Goal: Information Seeking & Learning: Learn about a topic

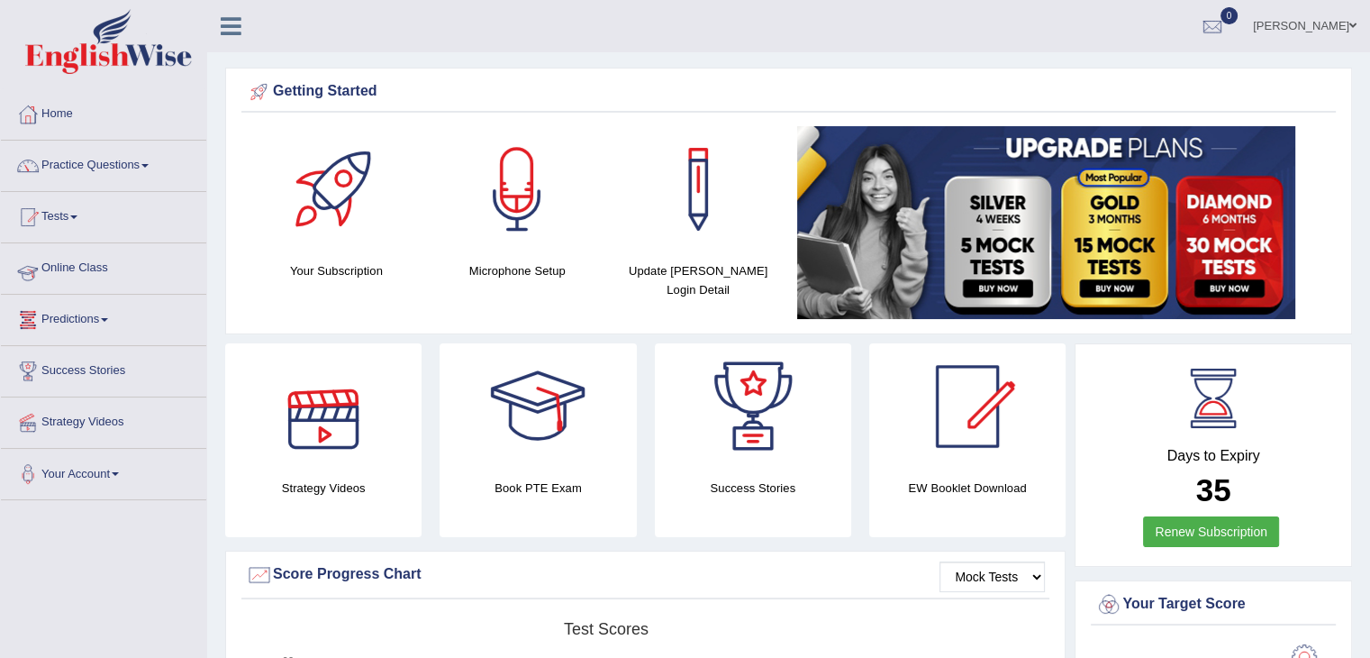
click at [150, 272] on link "Online Class" at bounding box center [103, 265] width 205 height 45
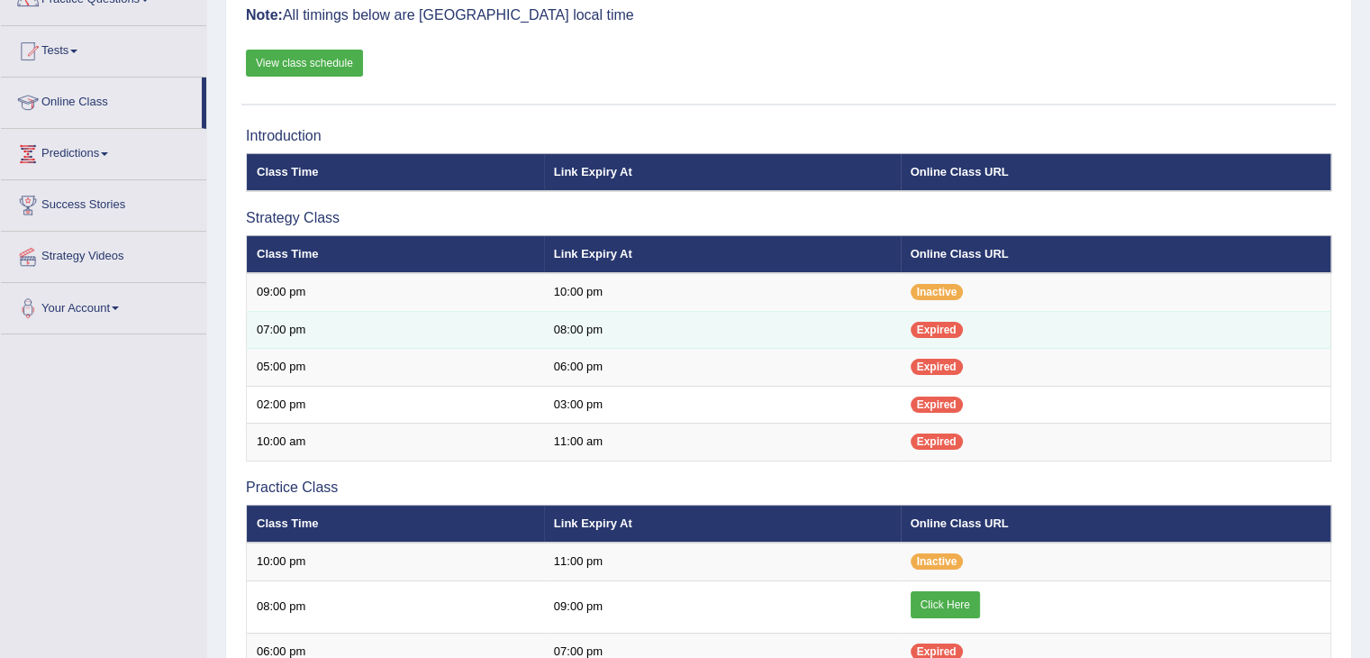
scroll to position [270, 0]
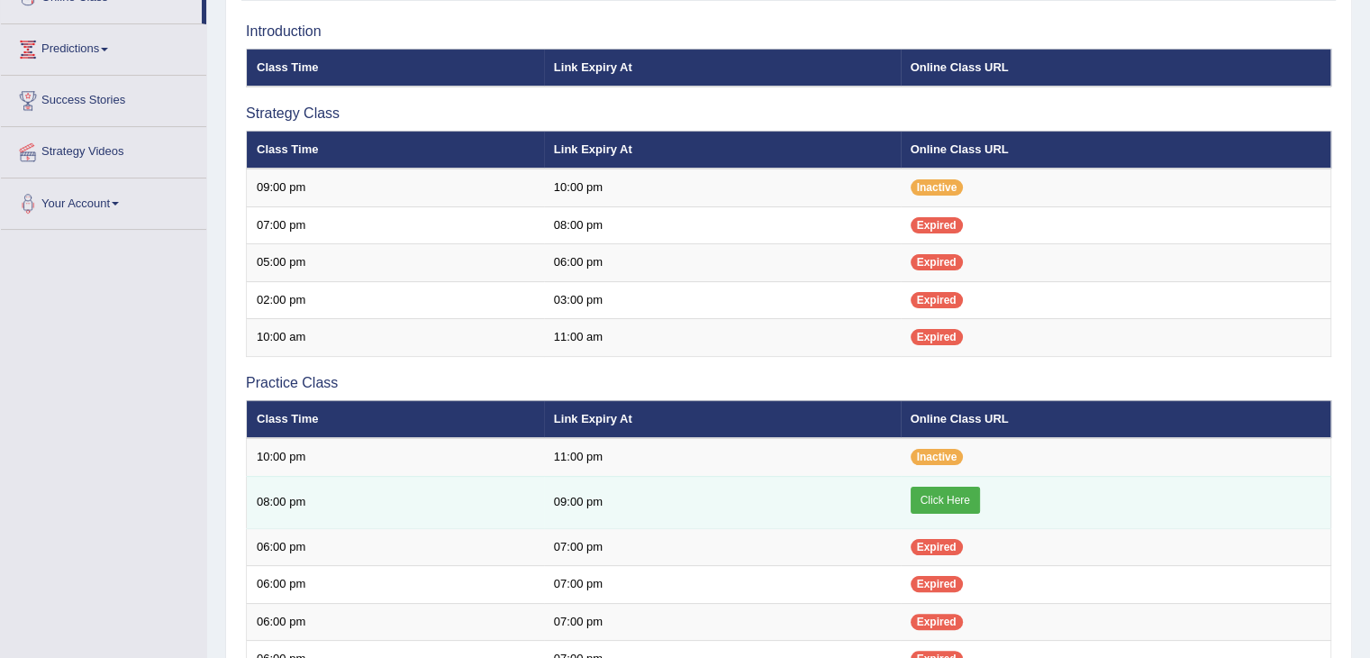
click at [944, 504] on link "Click Here" at bounding box center [945, 499] width 69 height 27
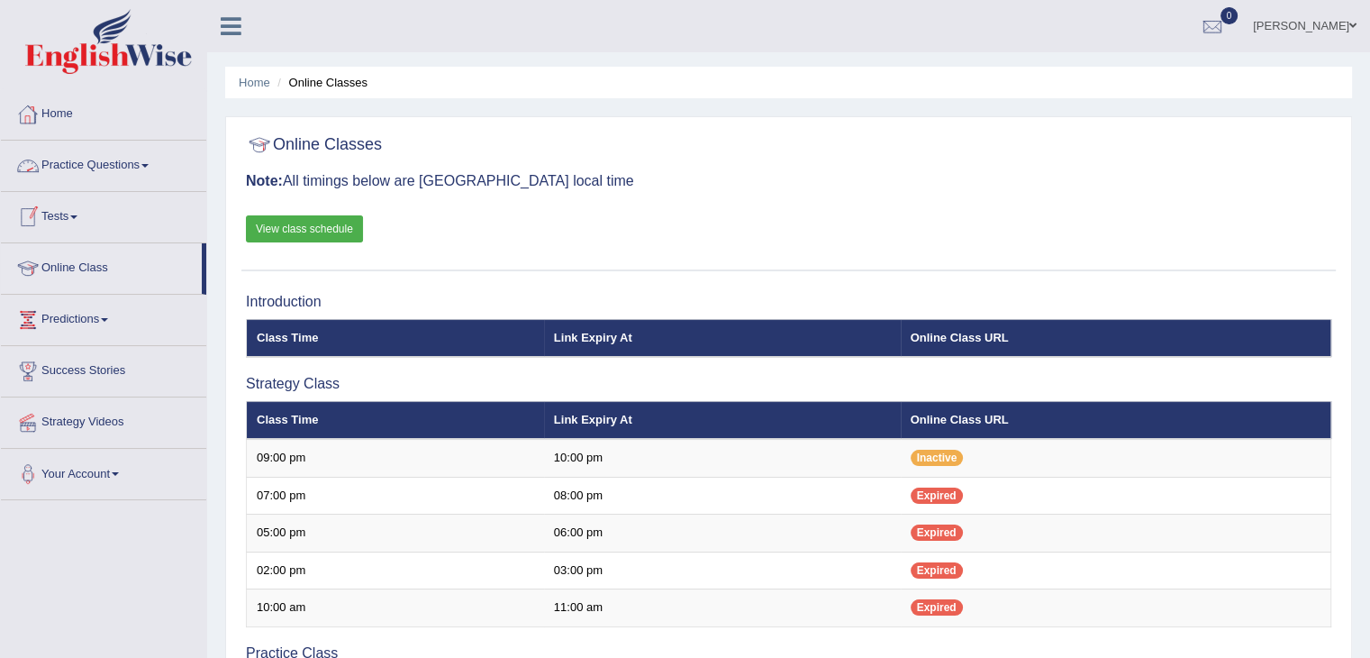
click at [117, 171] on link "Practice Questions" at bounding box center [103, 163] width 205 height 45
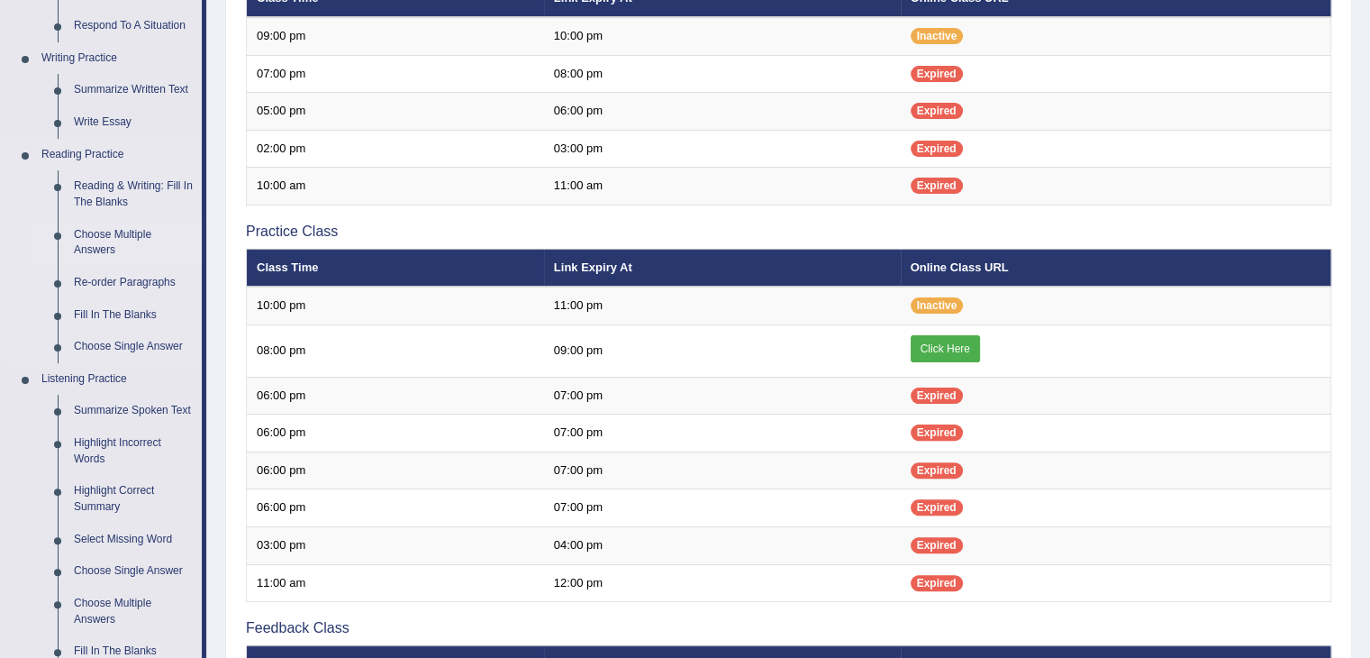
scroll to position [353, 0]
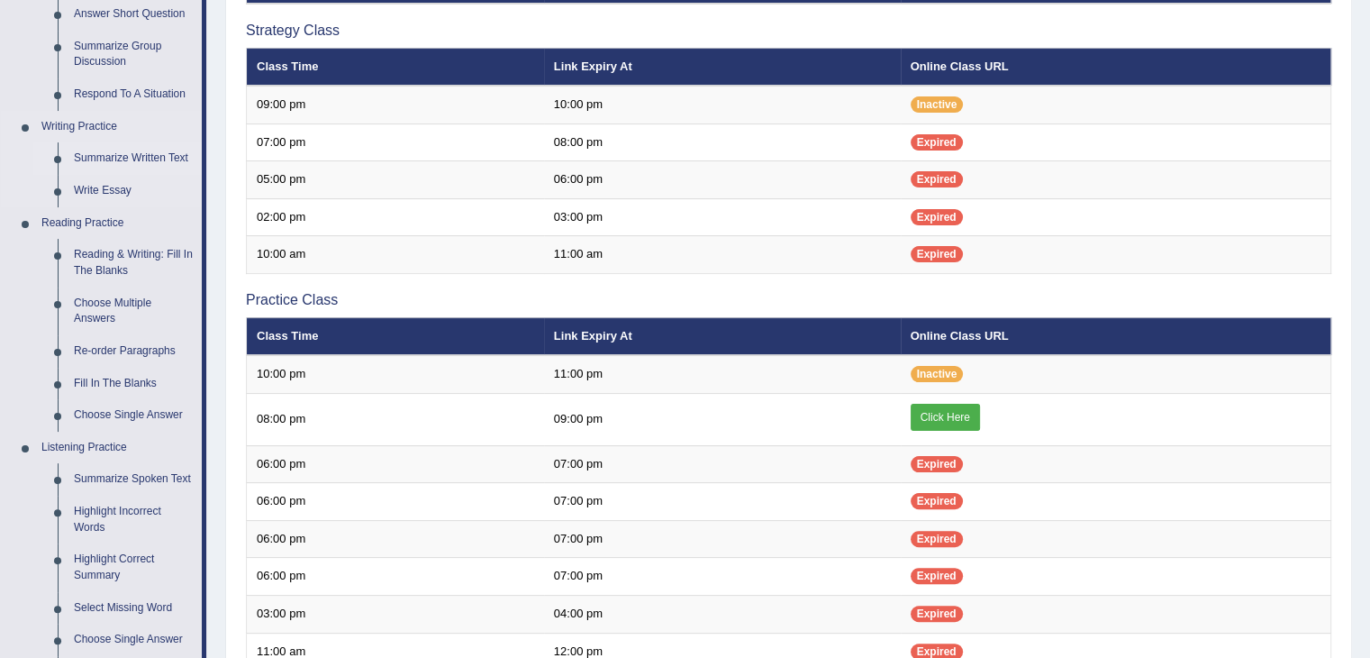
click at [145, 155] on link "Summarize Written Text" at bounding box center [134, 158] width 136 height 32
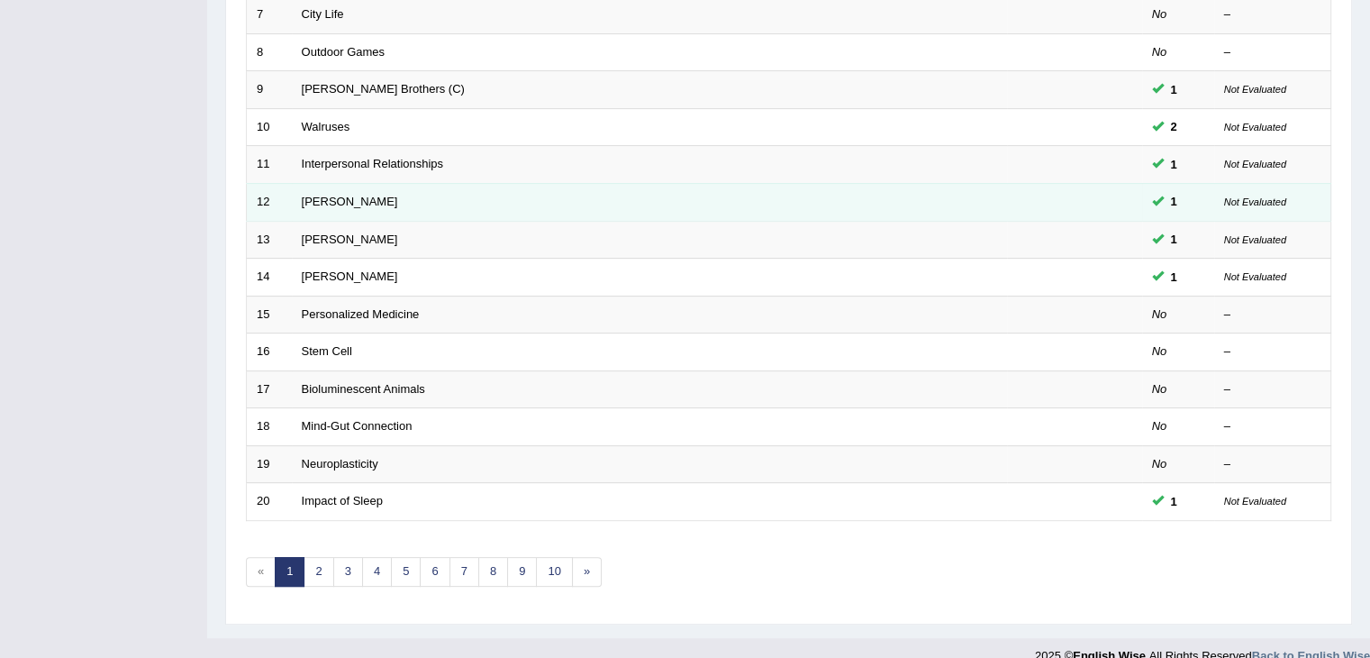
scroll to position [530, 0]
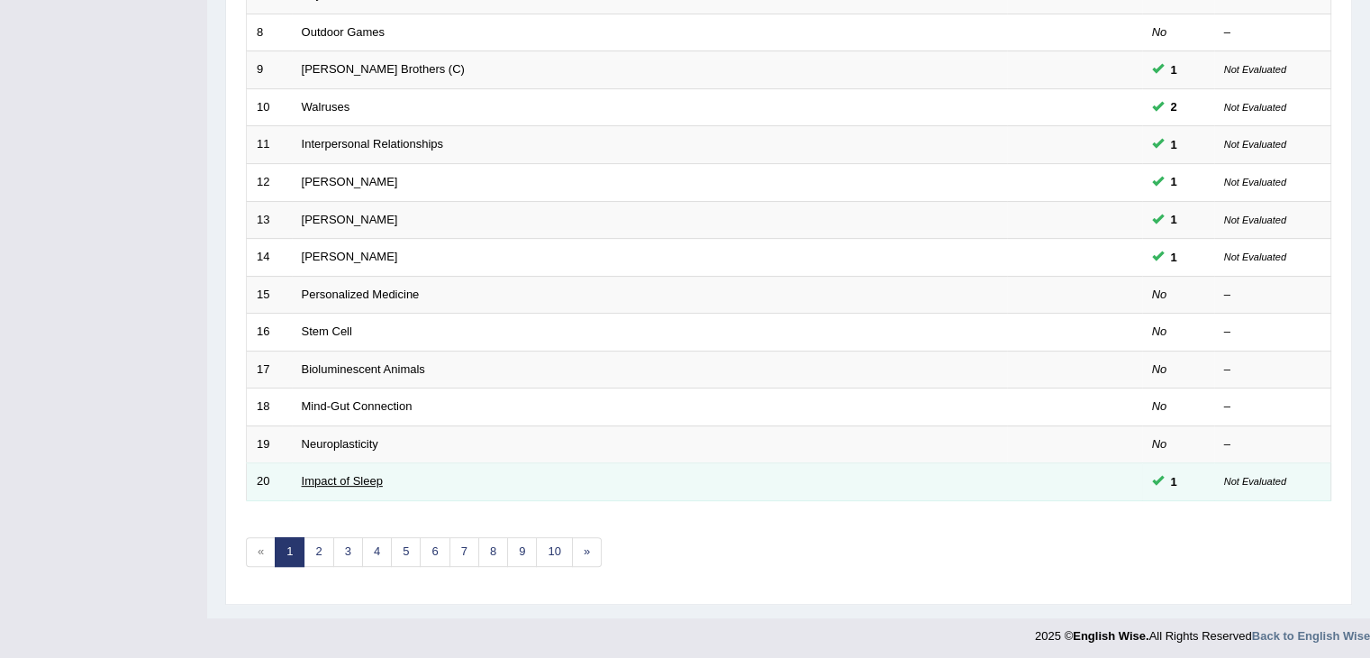
click at [354, 475] on link "Impact of Sleep" at bounding box center [342, 481] width 81 height 14
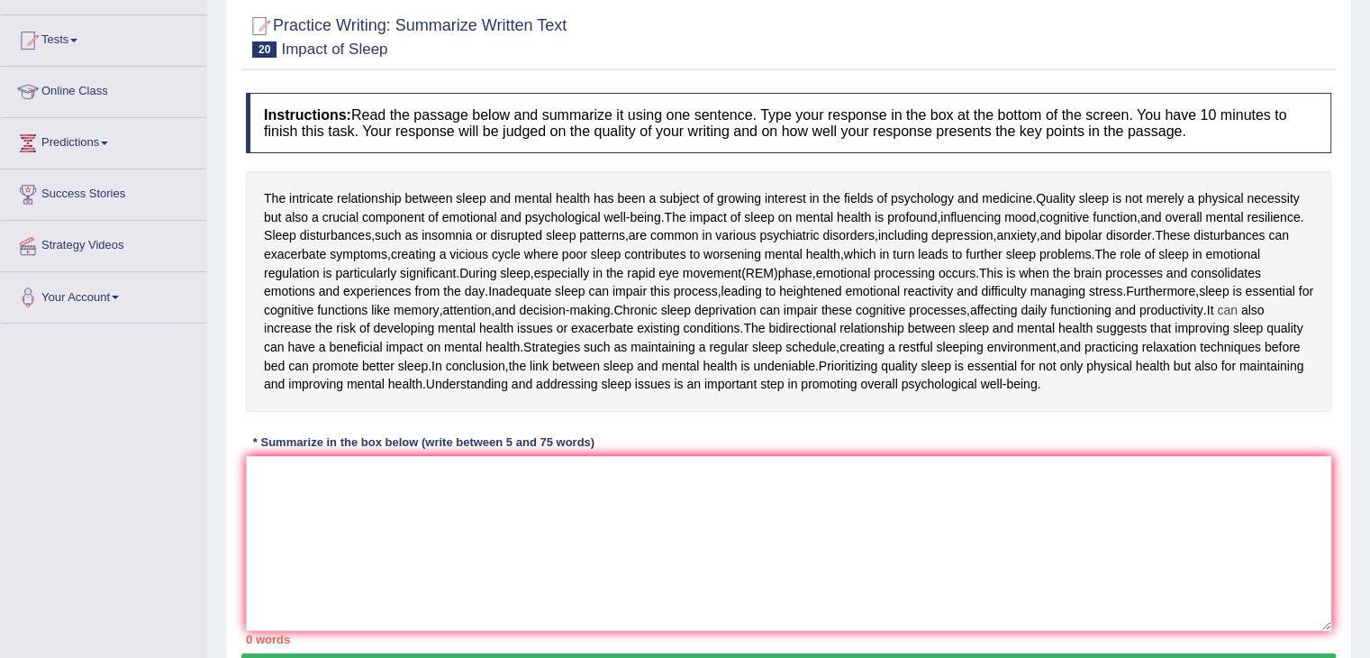
scroll to position [180, 0]
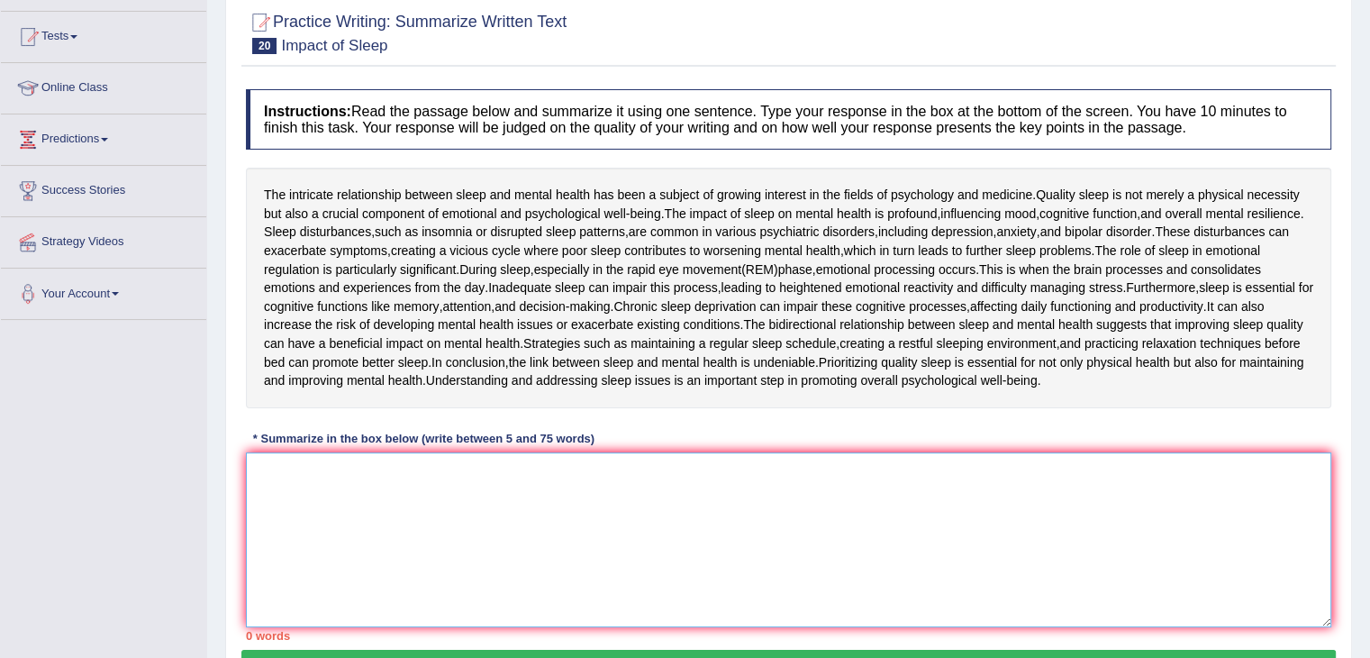
click at [290, 482] on textarea at bounding box center [789, 539] width 1086 height 175
type textarea "t"
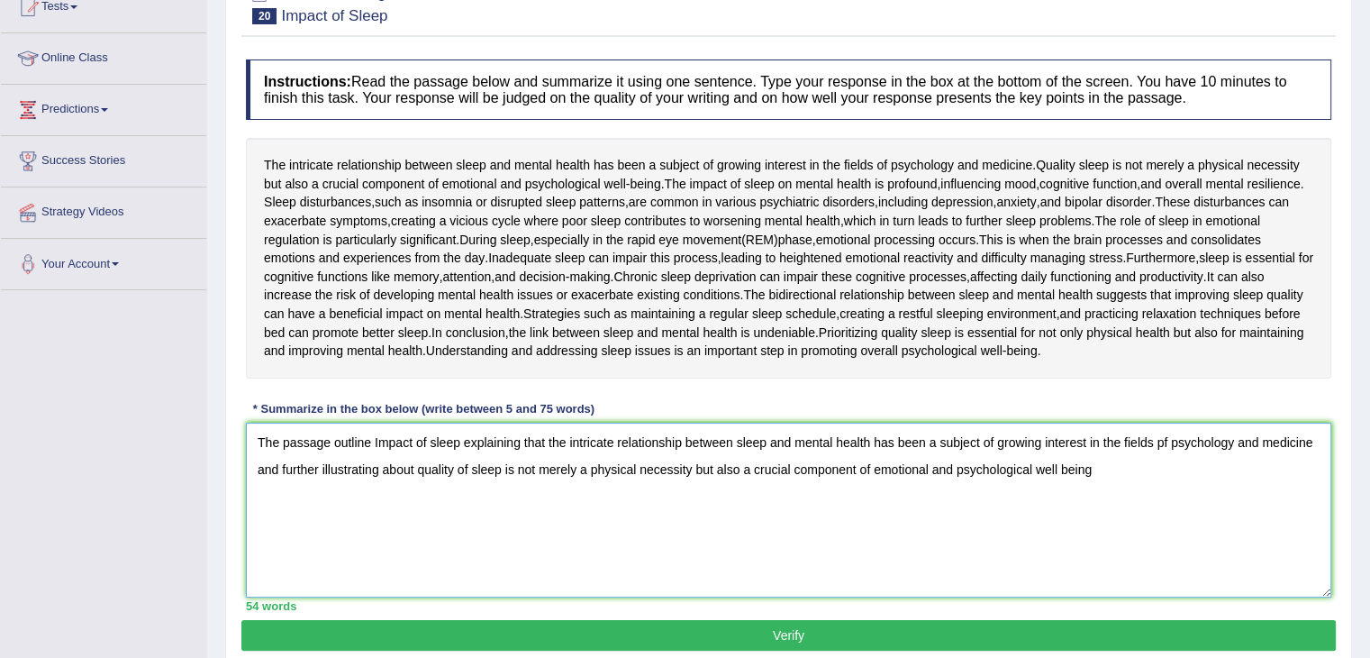
scroll to position [288, 0]
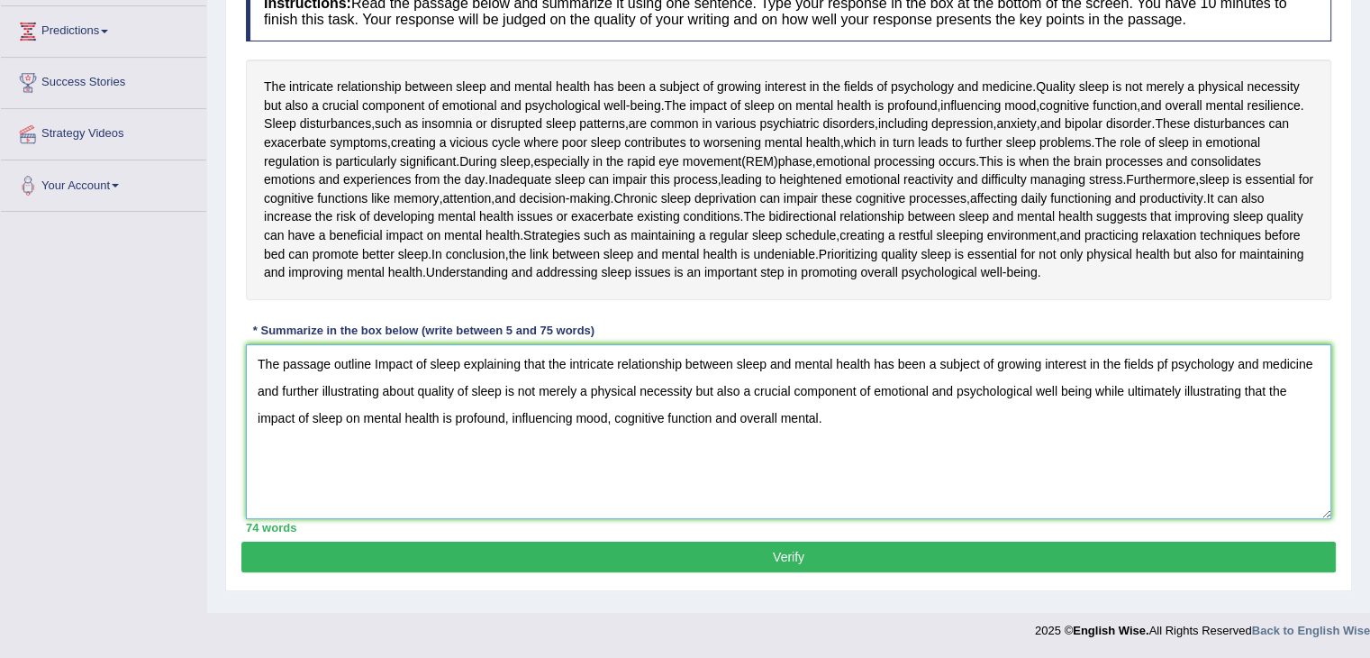
click at [1170, 359] on textarea "The passage outline Impact of sleep explaining that the intricate relationship …" at bounding box center [789, 431] width 1086 height 175
type textarea "The passage outline Impact of sleep explaining that the intricate relationship …"
click at [879, 559] on button "Verify" at bounding box center [788, 556] width 1095 height 31
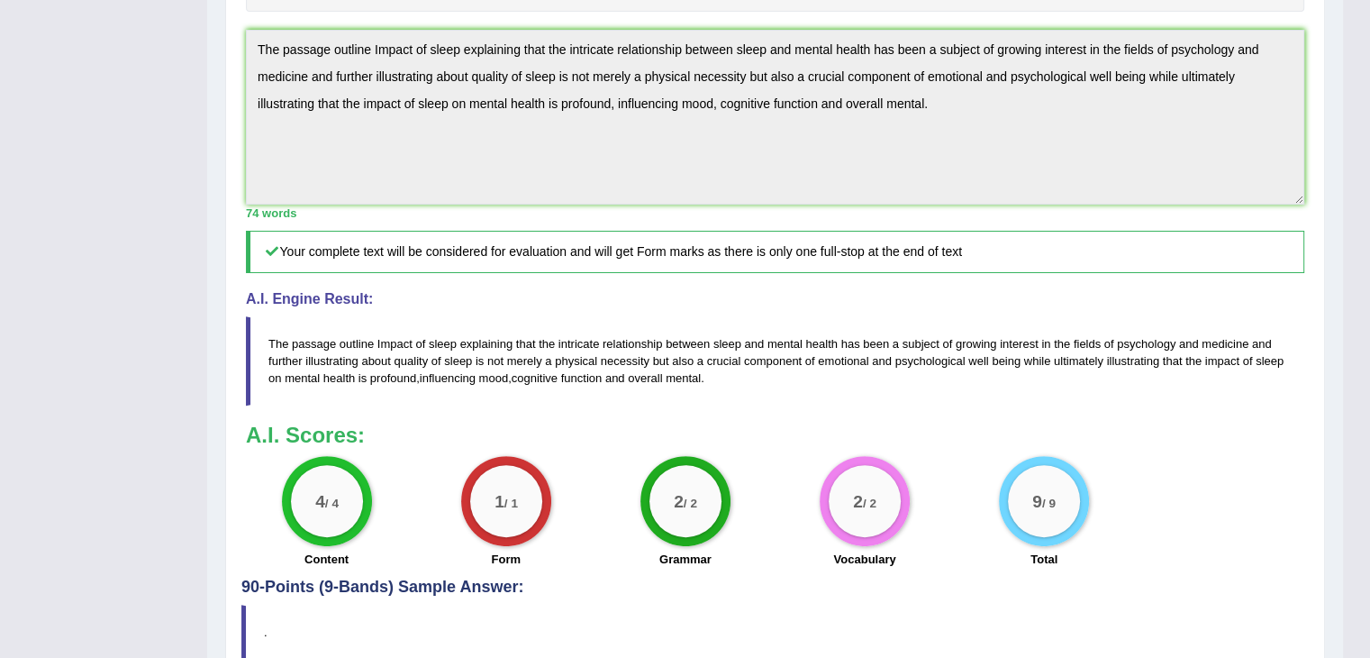
scroll to position [577, 0]
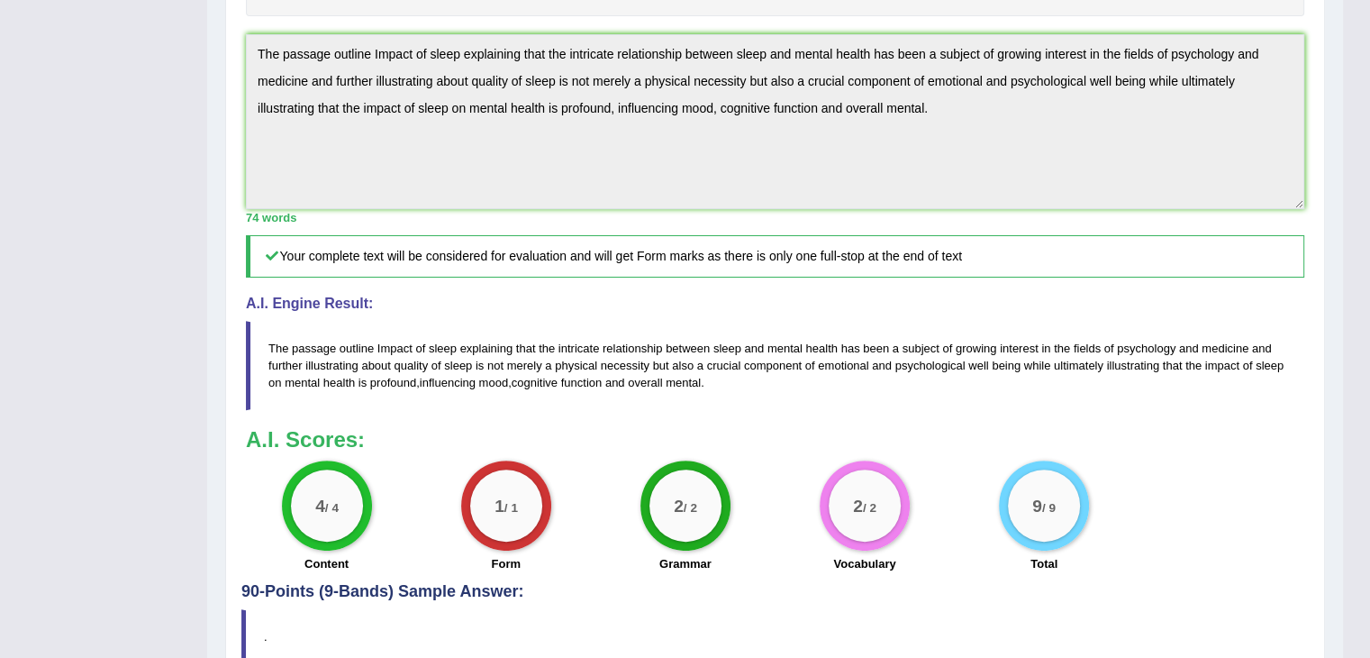
drag, startPoint x: 263, startPoint y: 332, endPoint x: 357, endPoint y: 376, distance: 103.2
click at [346, 378] on blockquote "The passage outline Impact of sleep explaining that the intricate relationship …" at bounding box center [775, 365] width 1058 height 89
click at [1235, 428] on h3 "A.I. Scores:" at bounding box center [775, 439] width 1058 height 23
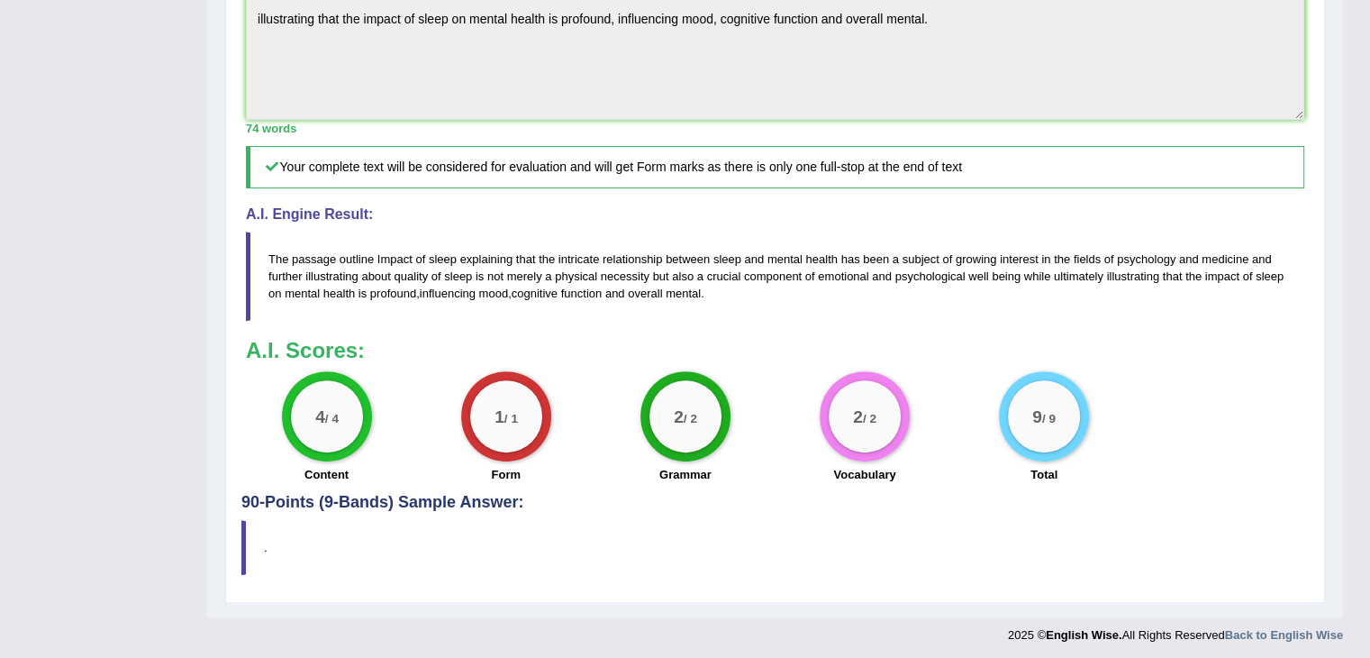
scroll to position [668, 0]
drag, startPoint x: 260, startPoint y: 222, endPoint x: 356, endPoint y: 332, distance: 146.3
click at [350, 323] on div "Instructions: Read the passage below and summarize it using one sentence. Type …" at bounding box center [775, 35] width 1068 height 913
drag, startPoint x: 713, startPoint y: 289, endPoint x: 533, endPoint y: 307, distance: 181.1
click at [533, 307] on blockquote "The passage outline Impact of sleep explaining that the intricate relationship …" at bounding box center [775, 275] width 1058 height 89
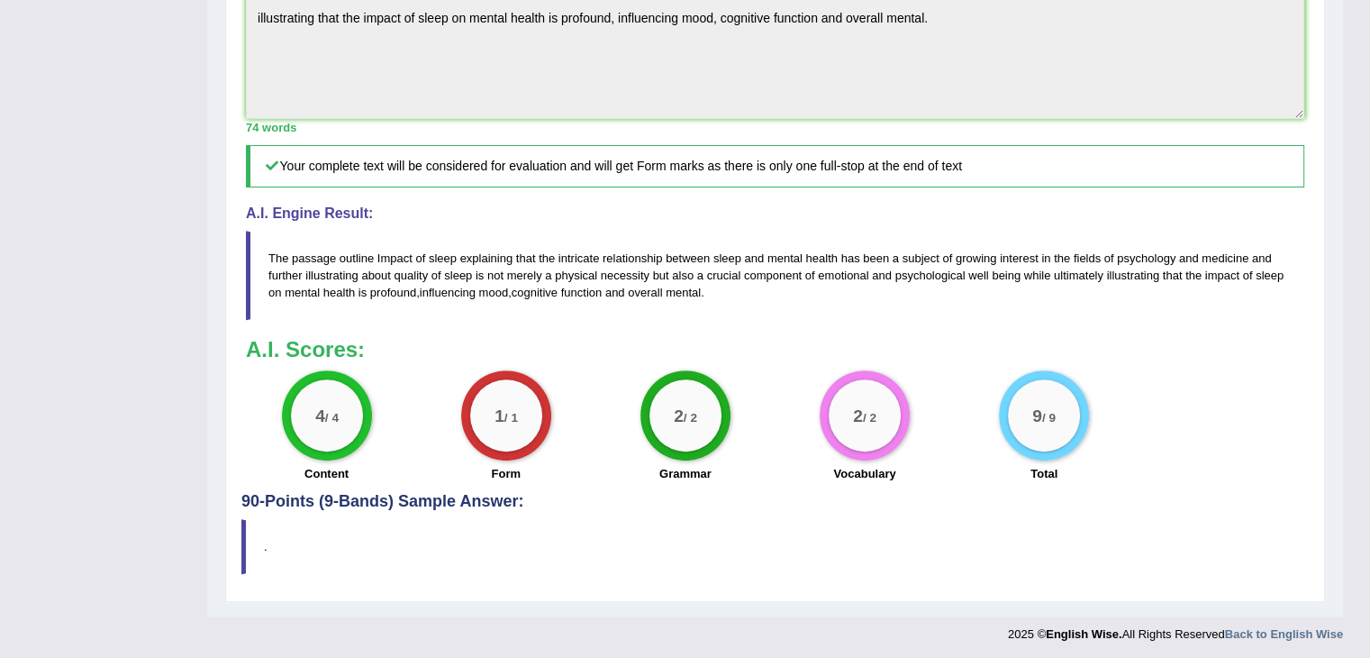
click at [1231, 398] on div "4 / 4 Content 1 / 1 Form 2 / 2 Grammar 2 / 2 Vocabulary 9 / 9 Total" at bounding box center [775, 428] width 1077 height 116
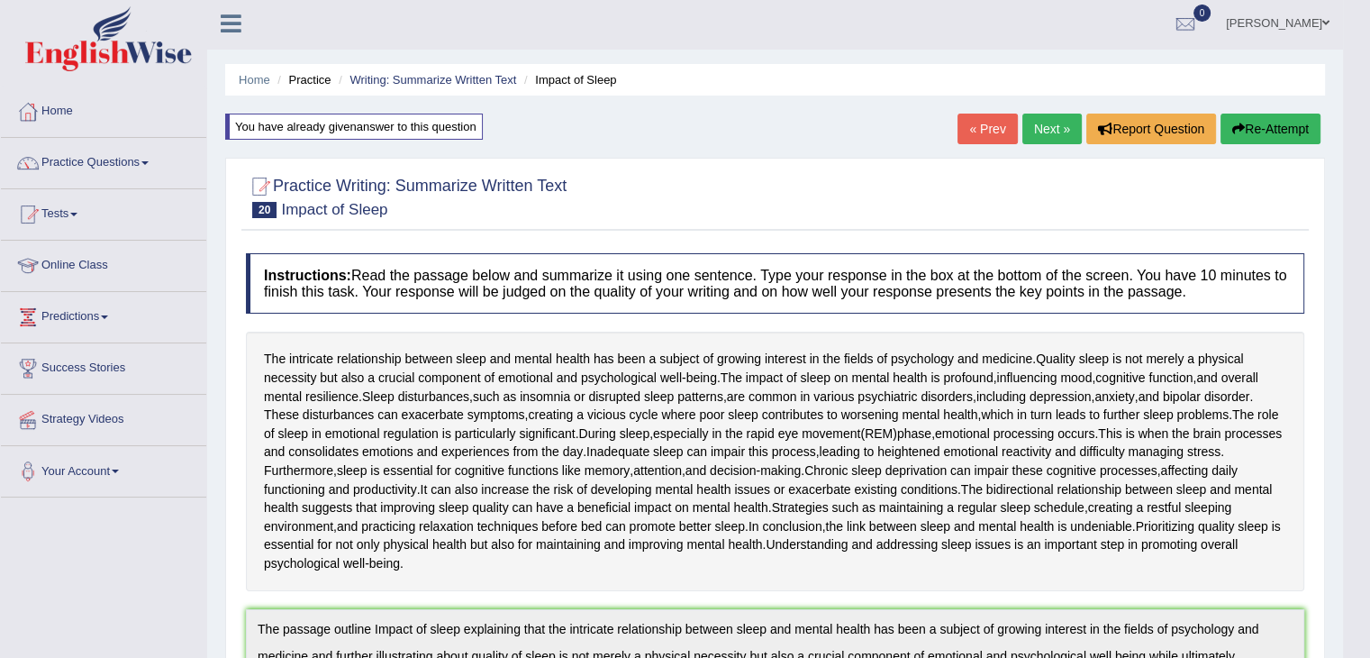
scroll to position [0, 0]
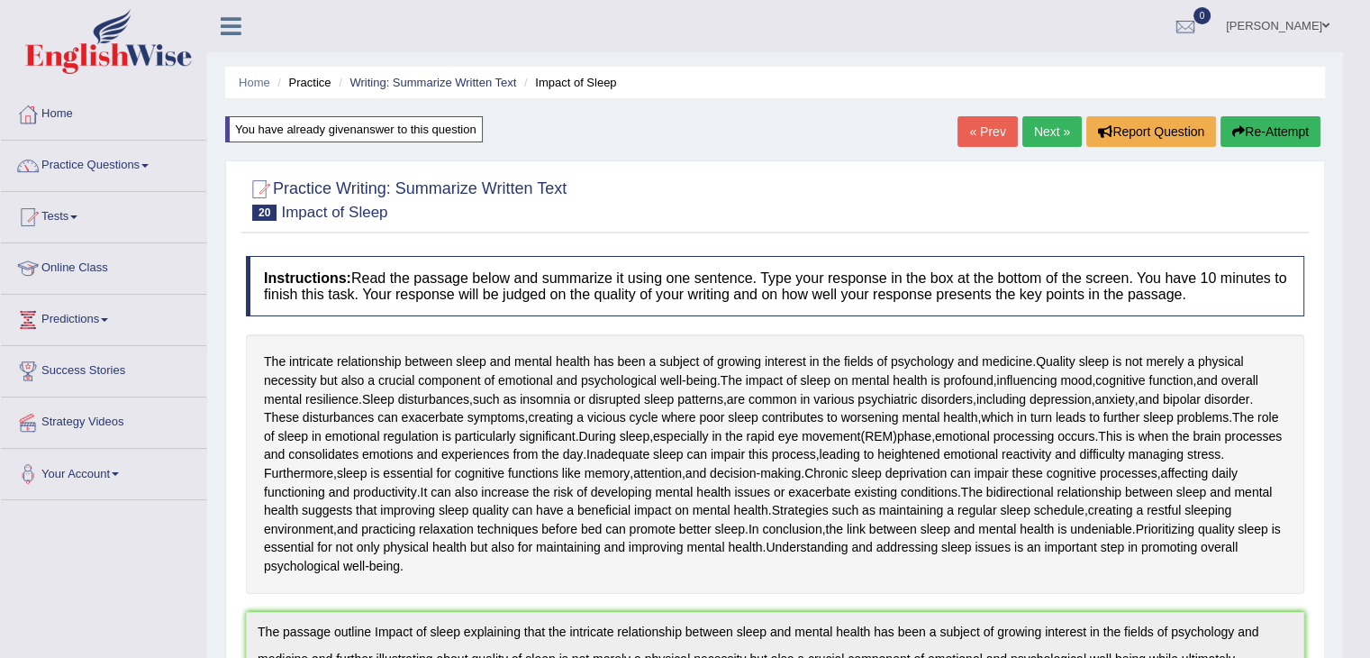
click at [1254, 131] on button "Re-Attempt" at bounding box center [1271, 131] width 100 height 31
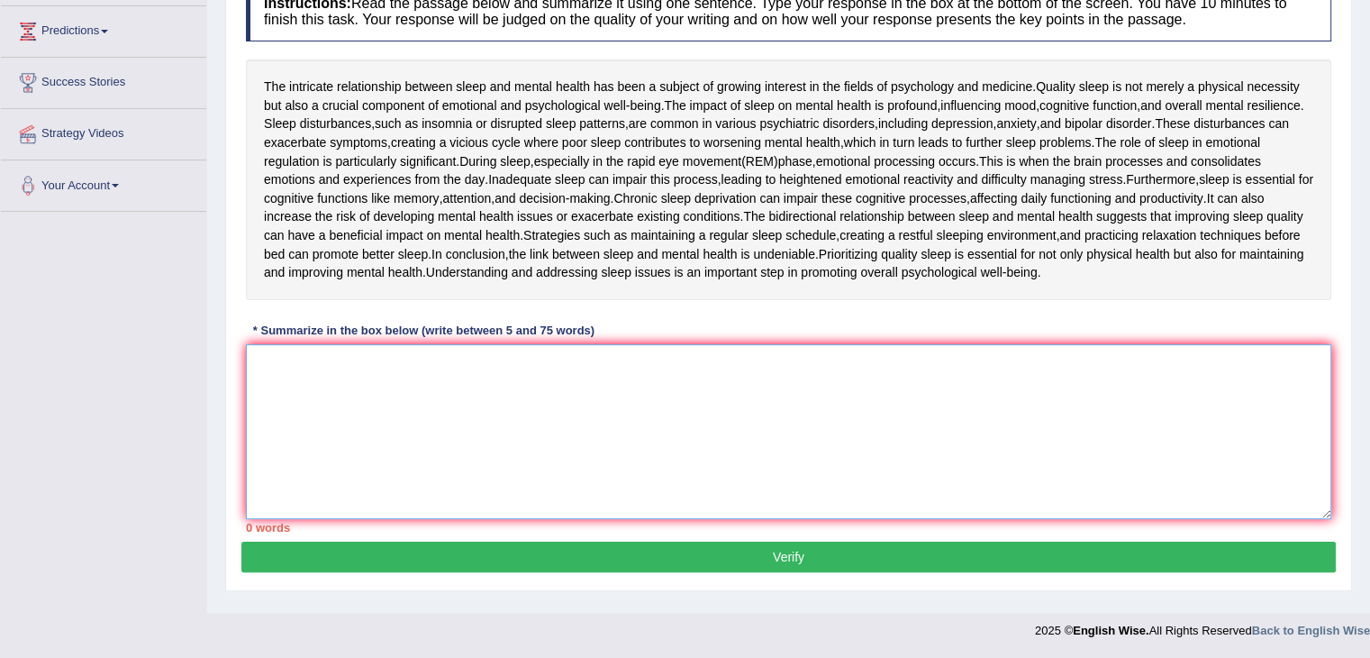
click at [278, 350] on textarea at bounding box center [789, 431] width 1086 height 175
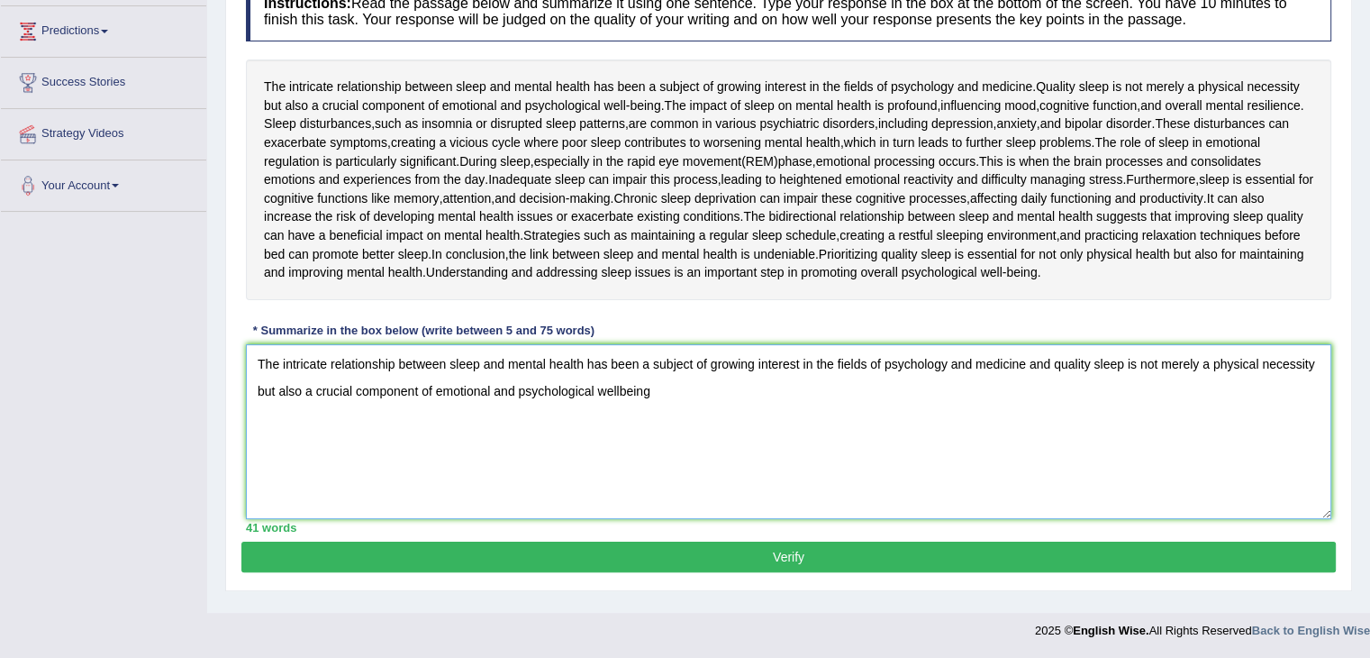
click at [1022, 361] on textarea "The intricate relationship between sleep and mental health has been a subject o…" at bounding box center [789, 431] width 1086 height 175
click at [653, 383] on textarea "The intricate relationship between sleep and mental health has been a subject o…" at bounding box center [789, 431] width 1086 height 175
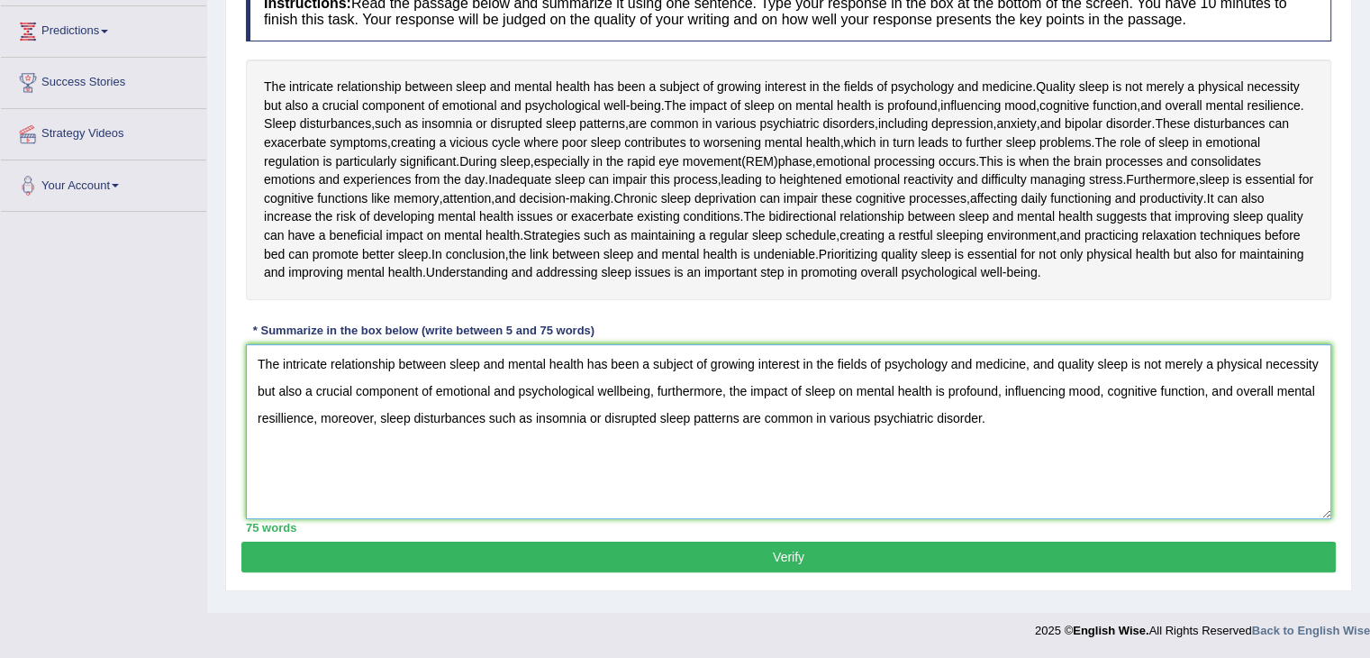
type textarea "The intricate relationship between sleep and mental health has been a subject o…"
click at [829, 545] on button "Verify" at bounding box center [788, 556] width 1095 height 31
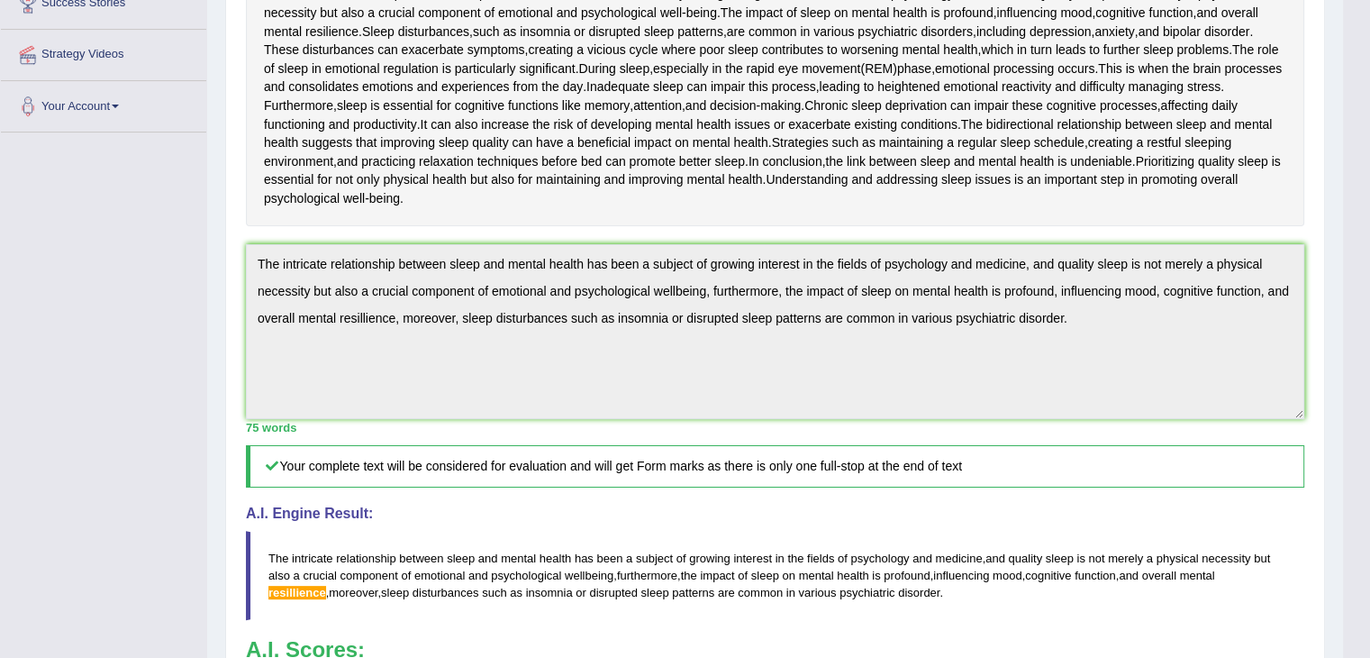
scroll to position [304, 0]
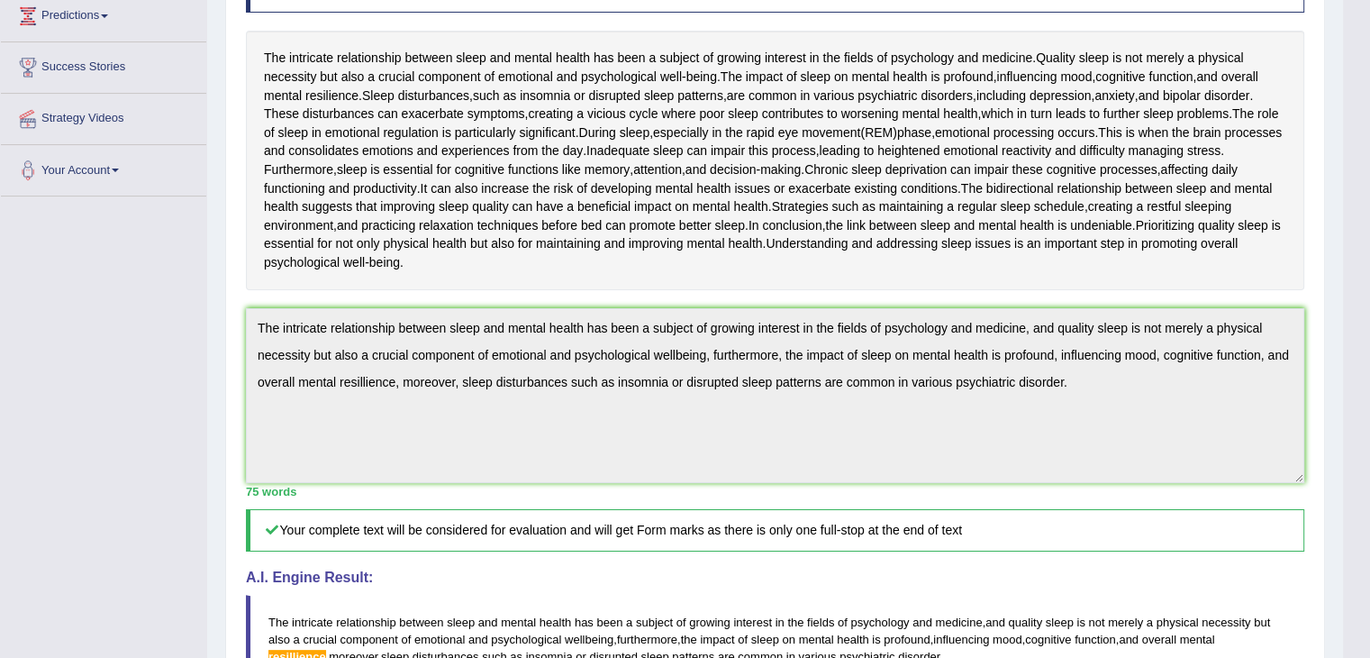
click at [525, 579] on h4 "A.I. Engine Result:" at bounding box center [775, 577] width 1058 height 16
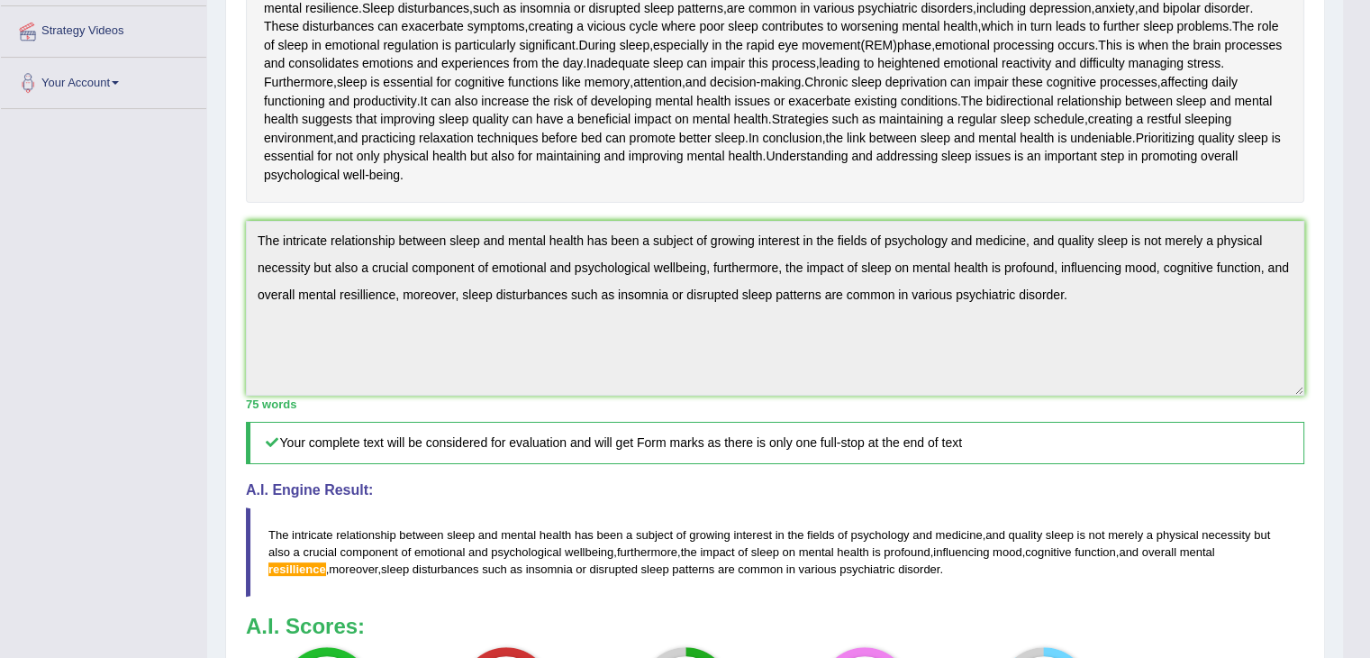
scroll to position [397, 0]
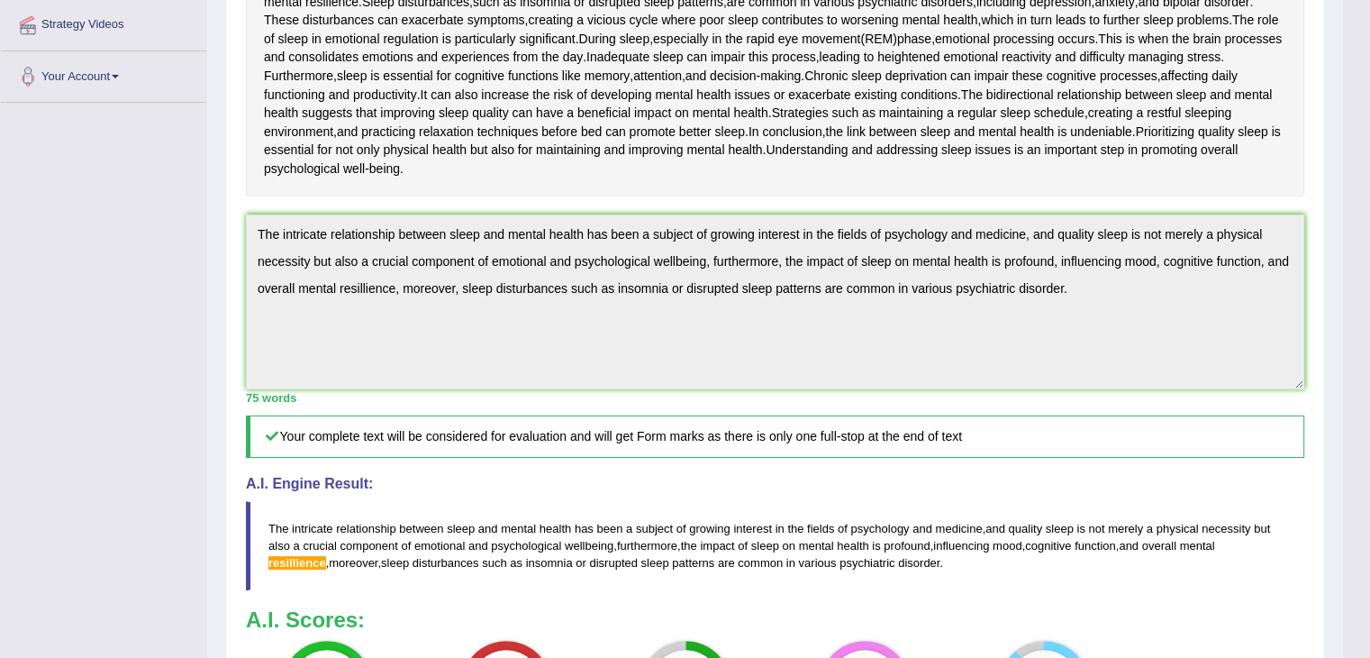
click at [88, 239] on div "Toggle navigation Home Practice Questions Speaking Practice Read Aloud Repeat S…" at bounding box center [671, 263] width 1343 height 1320
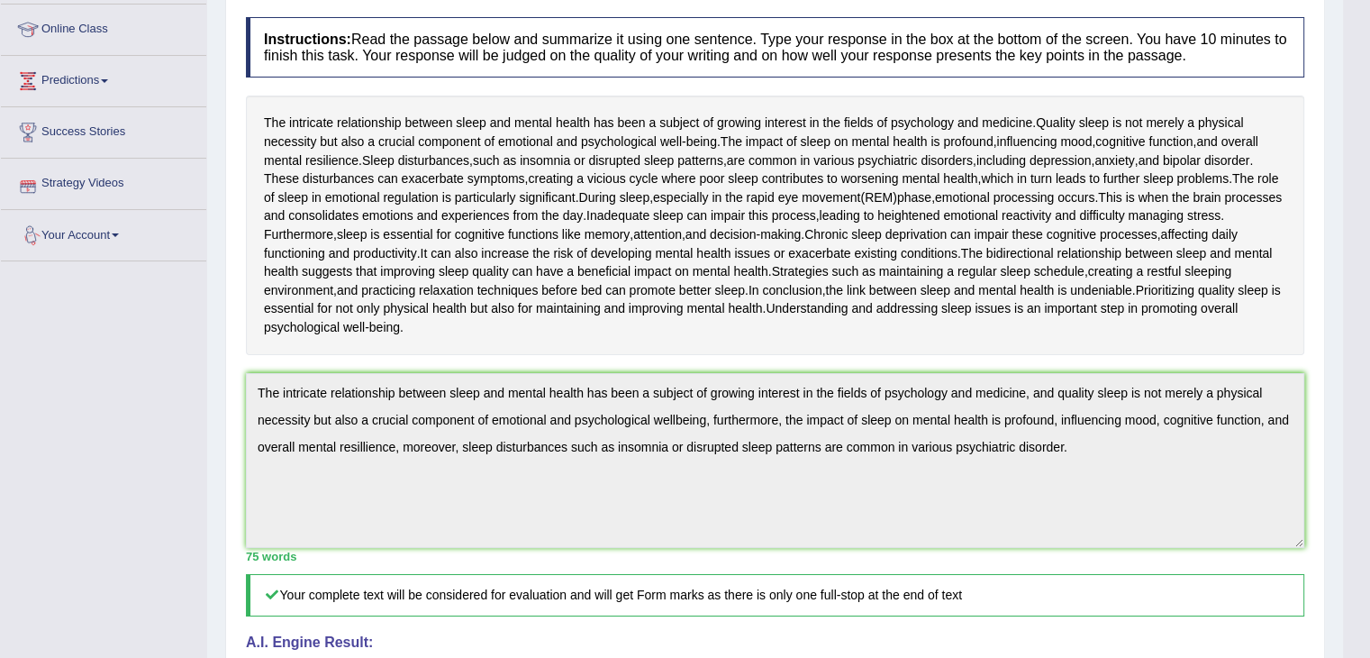
scroll to position [37, 0]
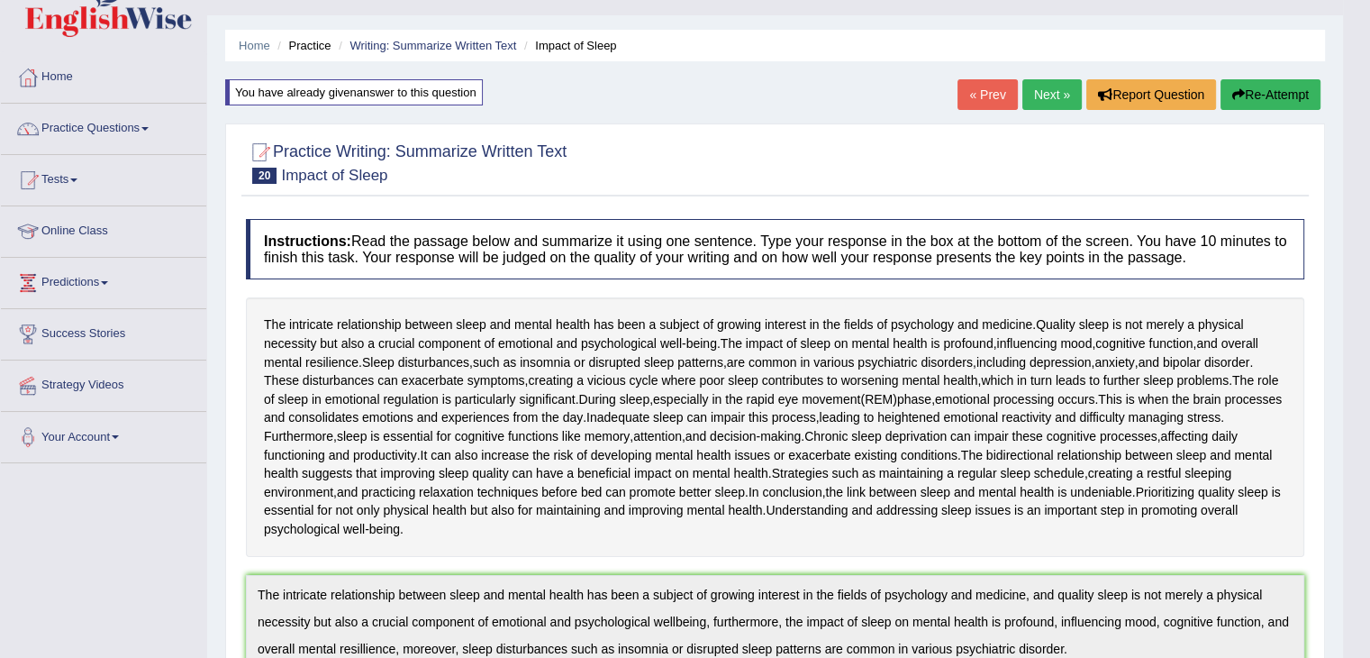
click at [1277, 87] on button "Re-Attempt" at bounding box center [1271, 94] width 100 height 31
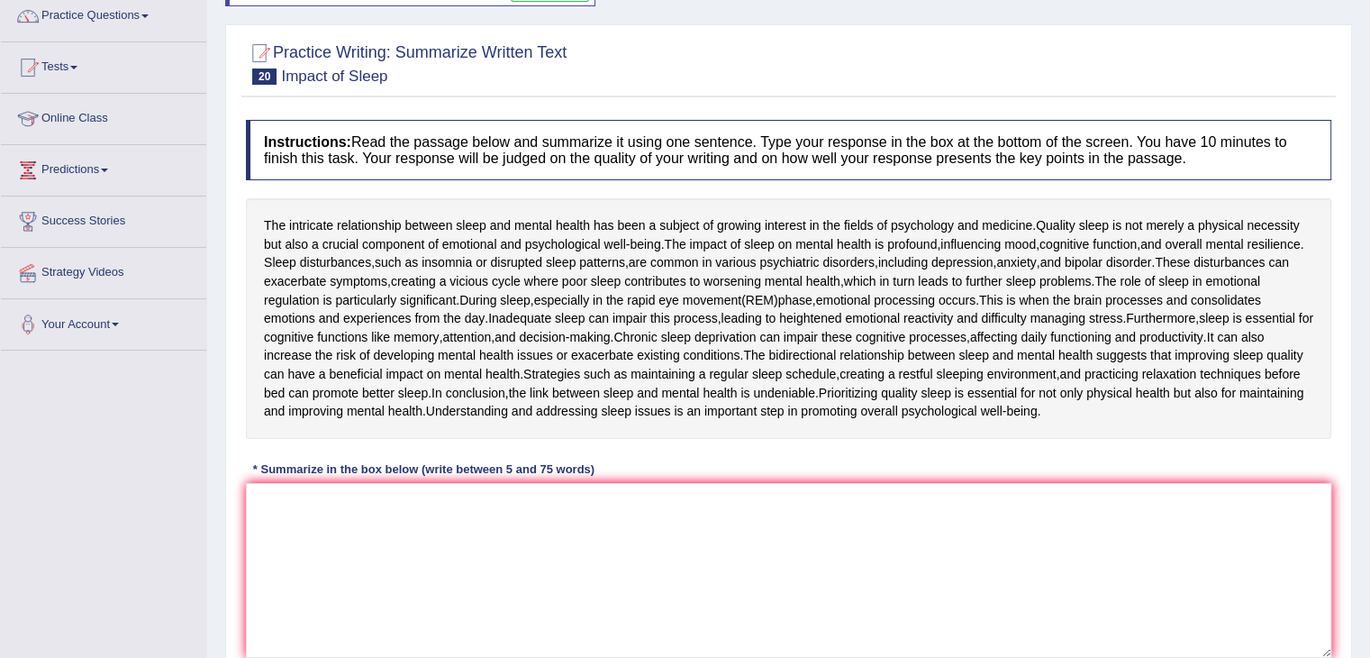
scroll to position [288, 0]
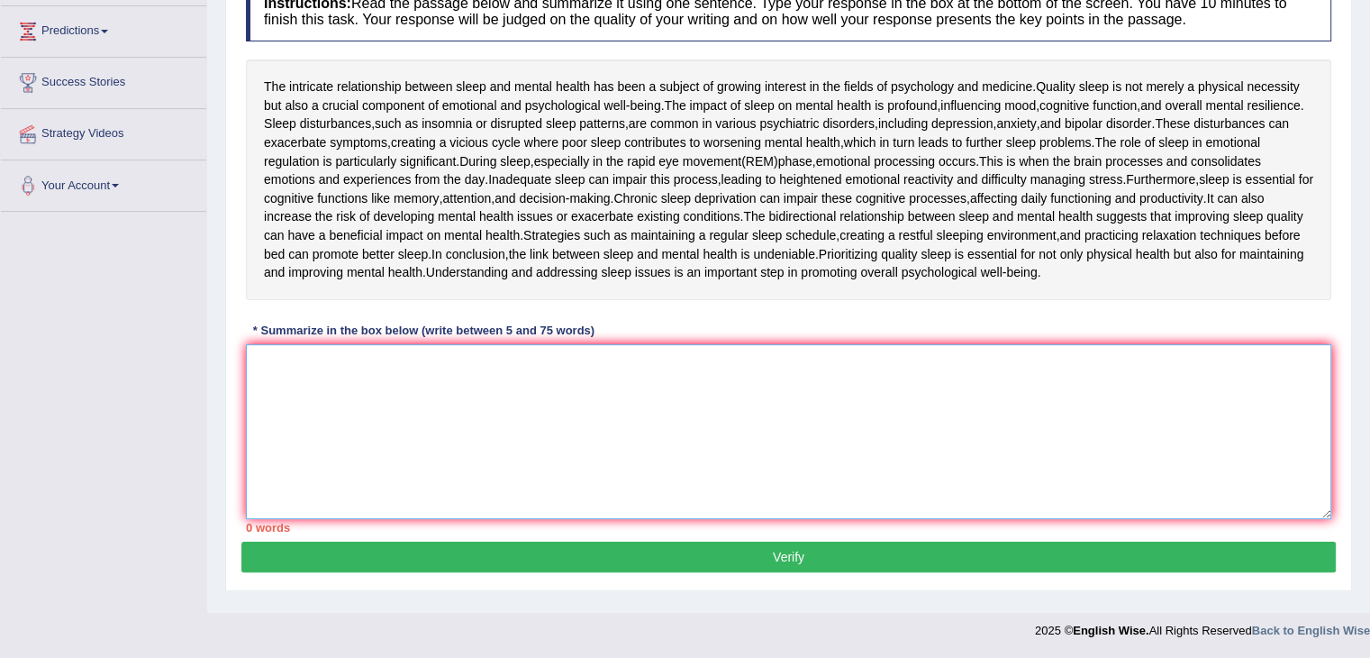
click at [259, 361] on textarea at bounding box center [789, 431] width 1086 height 175
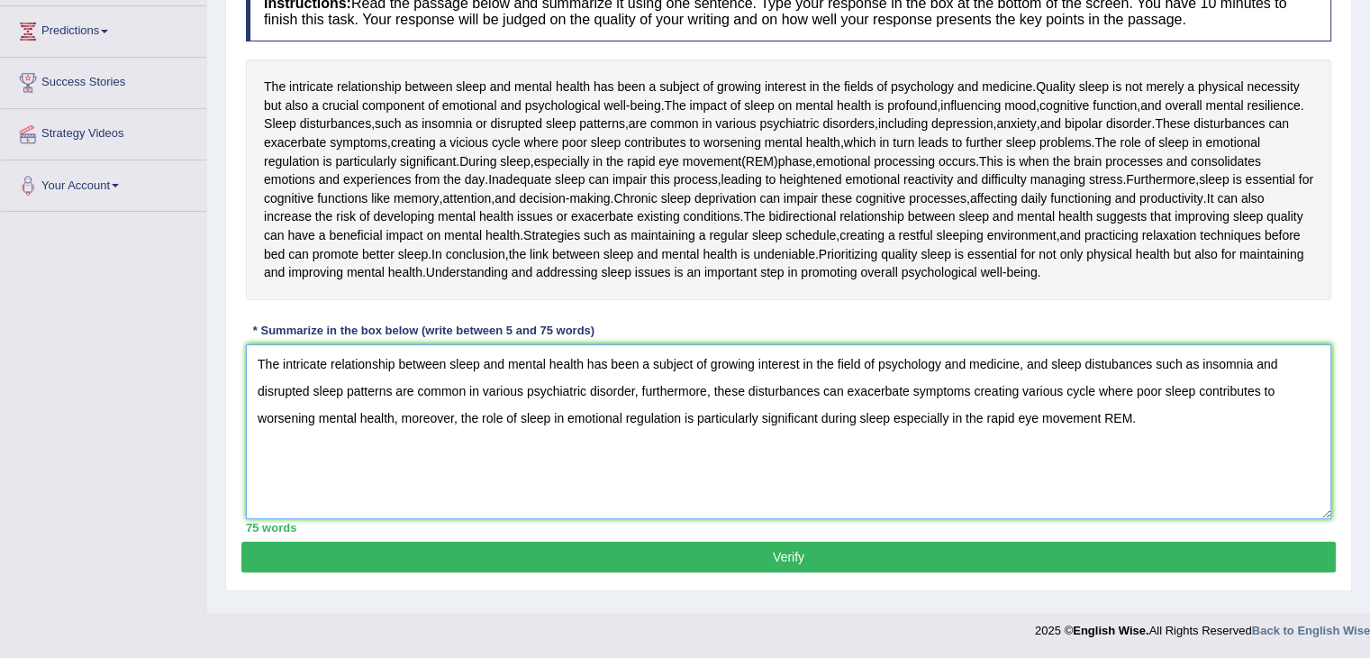
type textarea "The intricate relationship between sleep and mental health has been a subject o…"
click at [755, 549] on button "Verify" at bounding box center [788, 556] width 1095 height 31
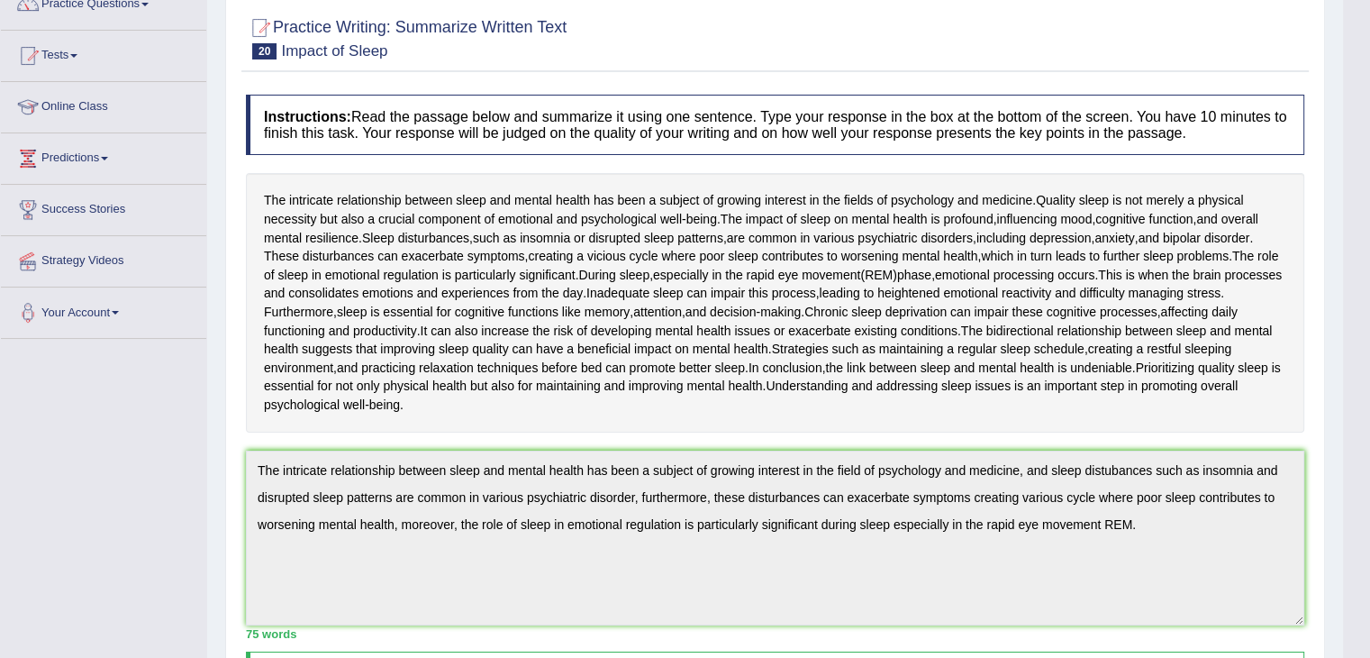
scroll to position [127, 0]
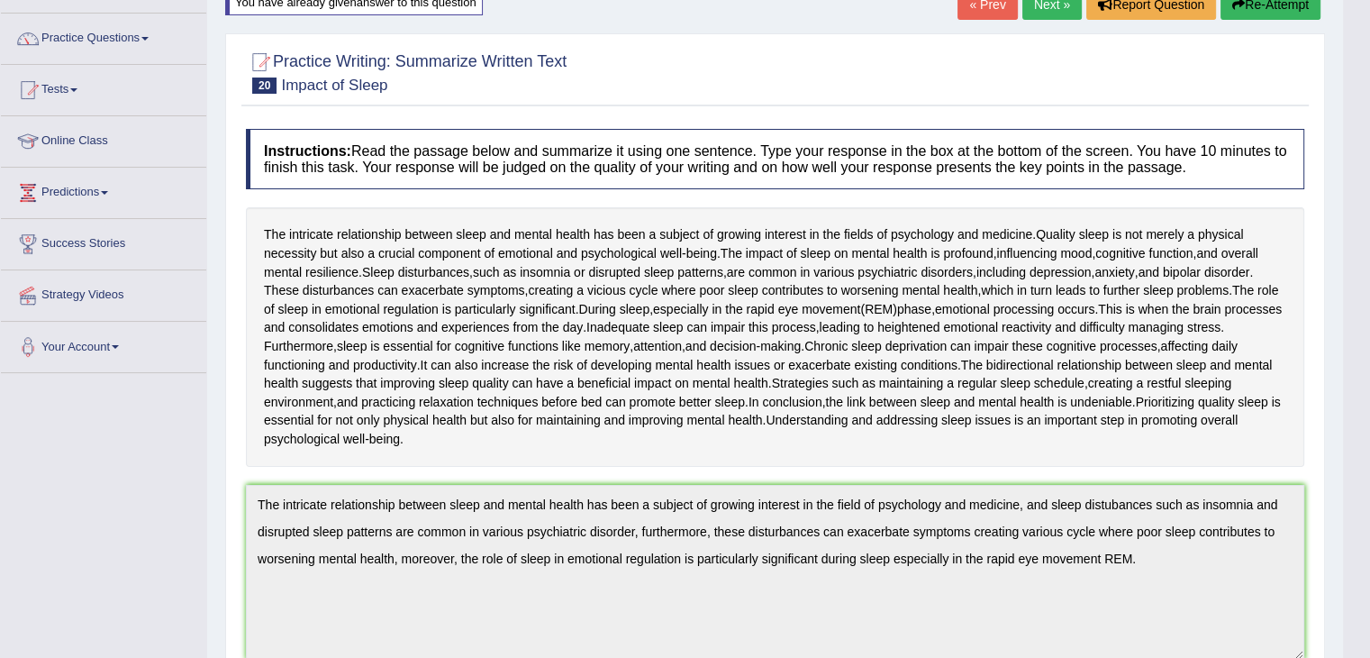
click at [1131, 81] on div at bounding box center [775, 71] width 1058 height 55
drag, startPoint x: 266, startPoint y: 292, endPoint x: 372, endPoint y: 290, distance: 106.3
click at [372, 290] on div "The intricate relationship between sleep and mental health has been a subject o…" at bounding box center [775, 336] width 1058 height 259
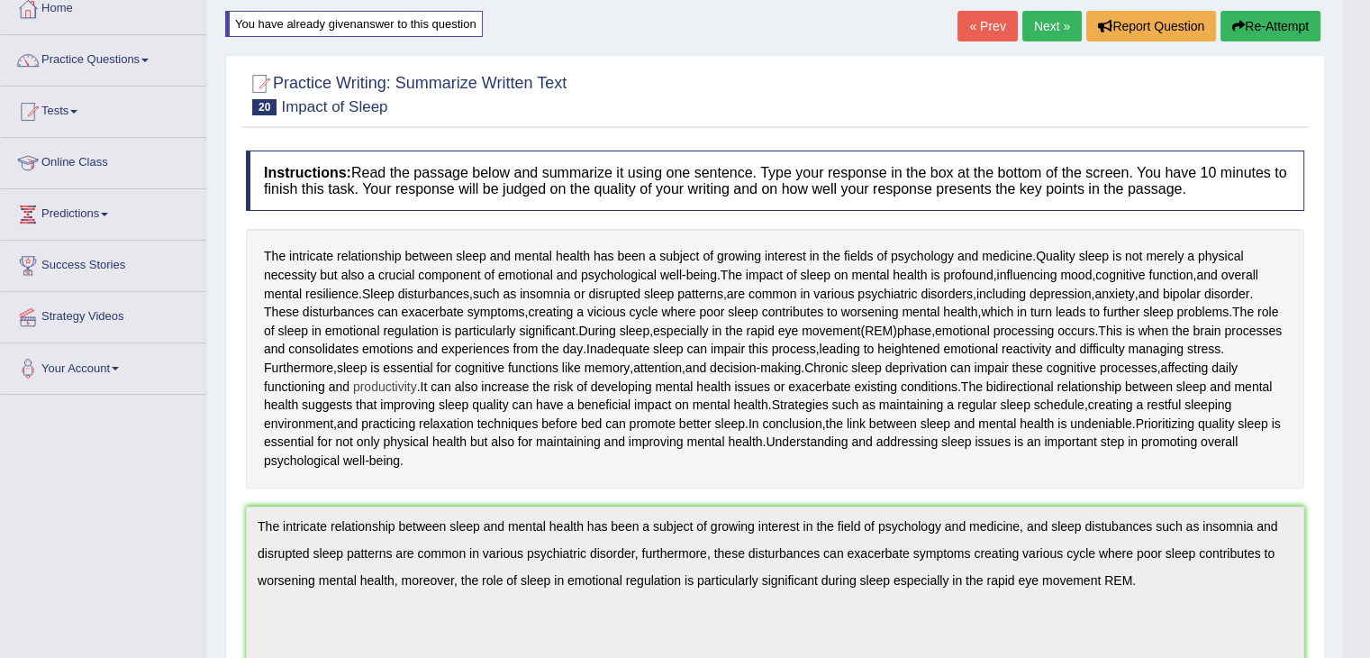
scroll to position [90, 0]
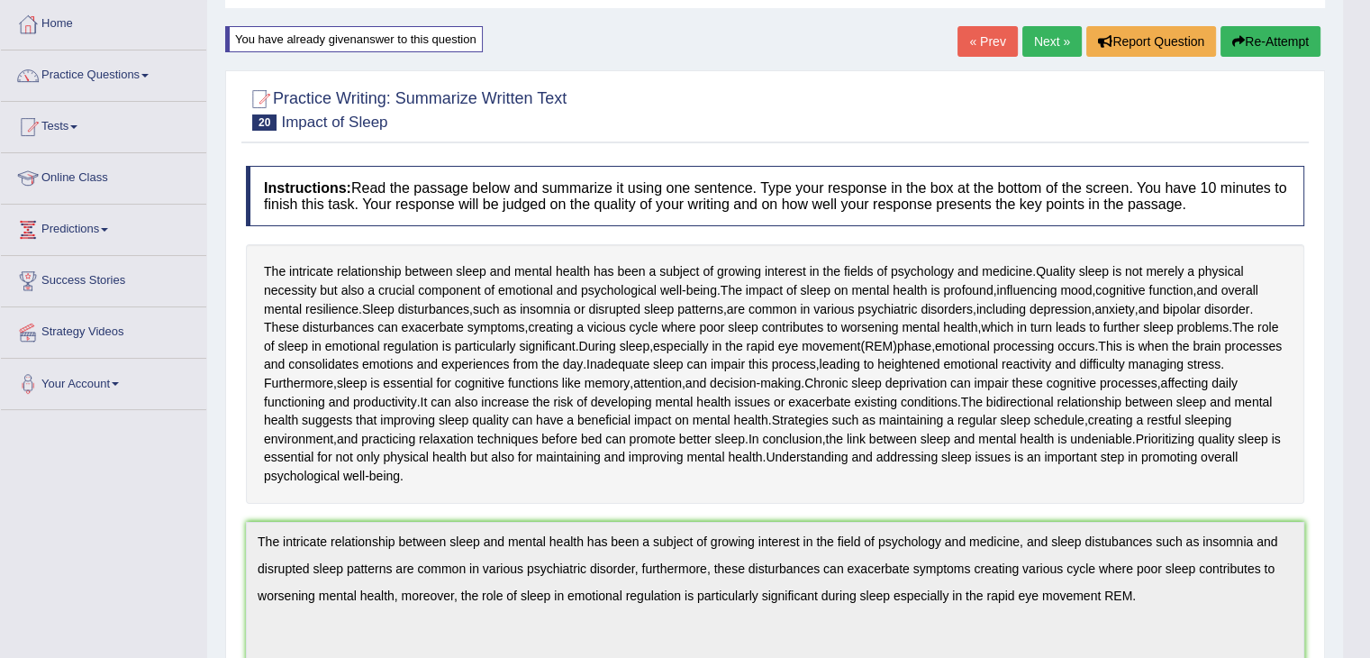
click at [1261, 42] on button "Re-Attempt" at bounding box center [1271, 41] width 100 height 31
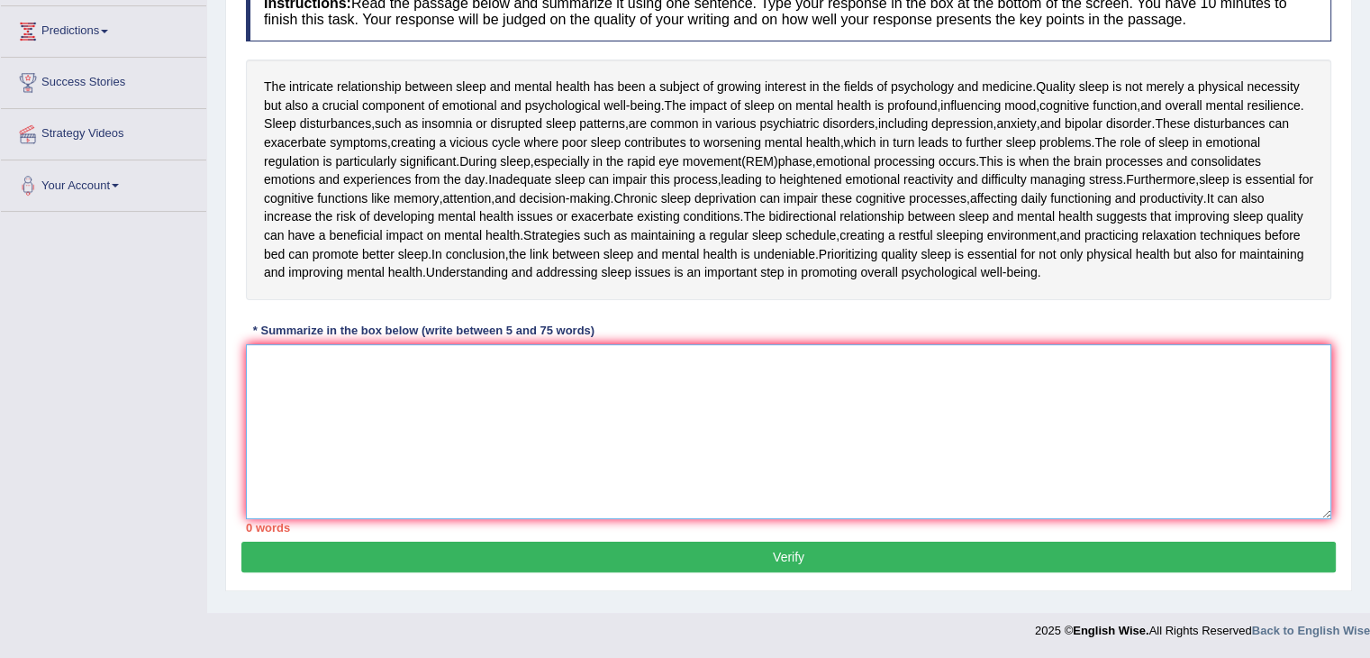
click at [270, 358] on textarea at bounding box center [789, 431] width 1086 height 175
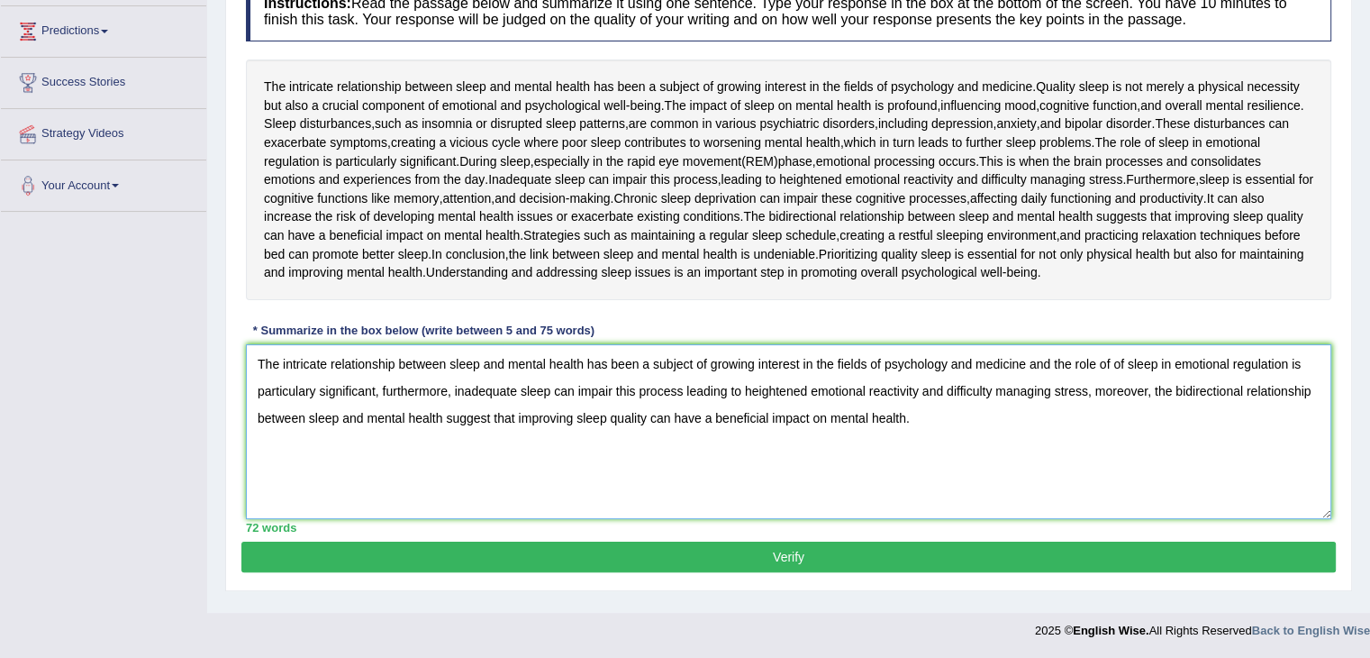
type textarea "The intricate relationship between sleep and mental health has been a subject o…"
click at [576, 545] on button "Verify" at bounding box center [788, 556] width 1095 height 31
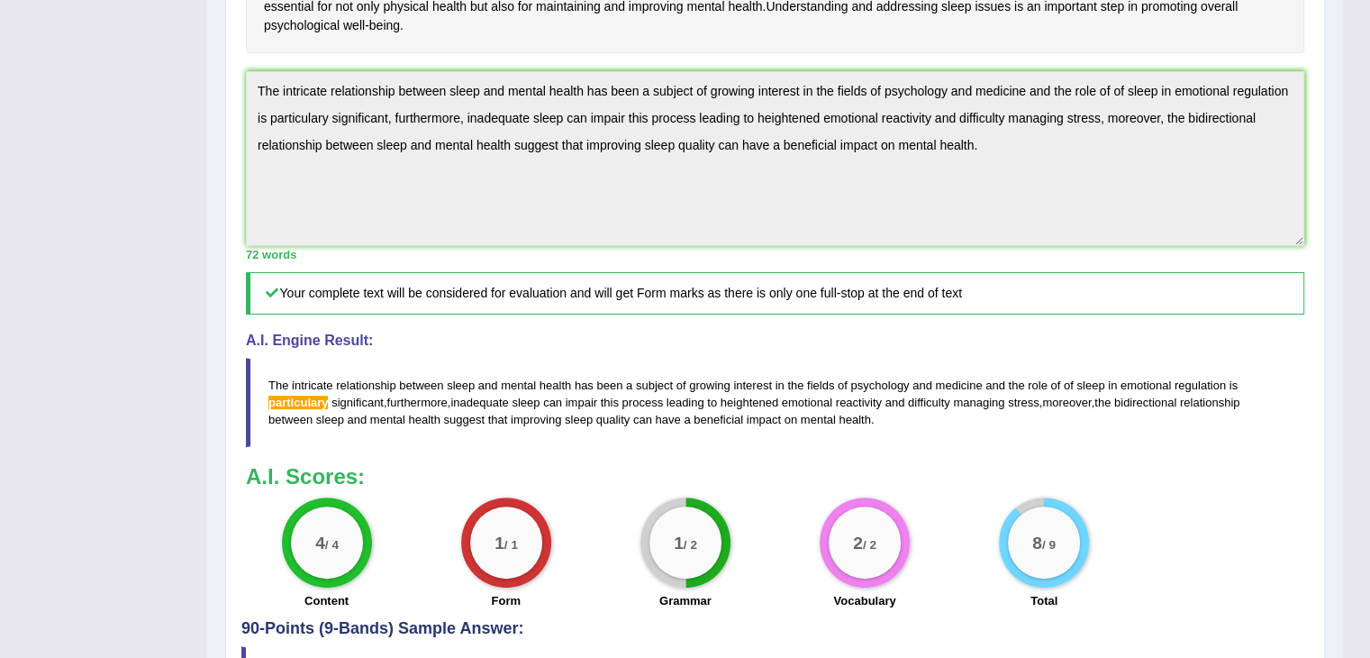
scroll to position [559, 0]
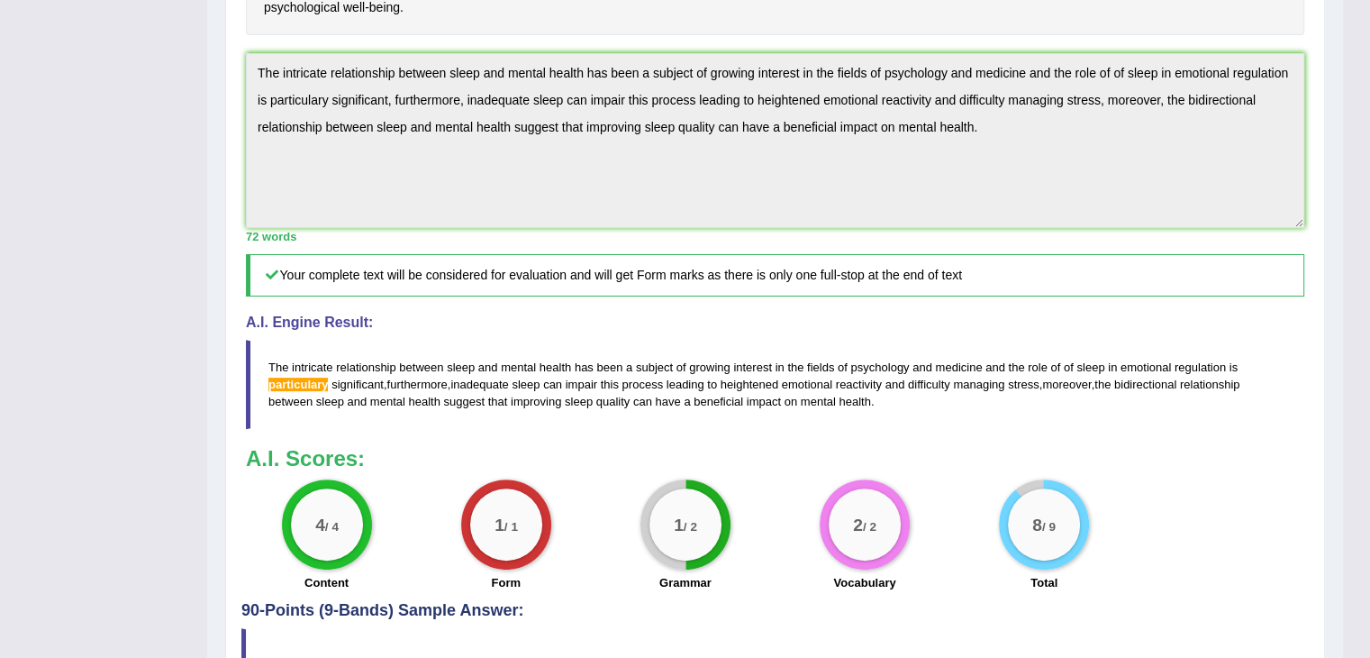
drag, startPoint x: 322, startPoint y: 382, endPoint x: 270, endPoint y: 381, distance: 51.4
click at [270, 381] on span "particulary" at bounding box center [297, 384] width 59 height 14
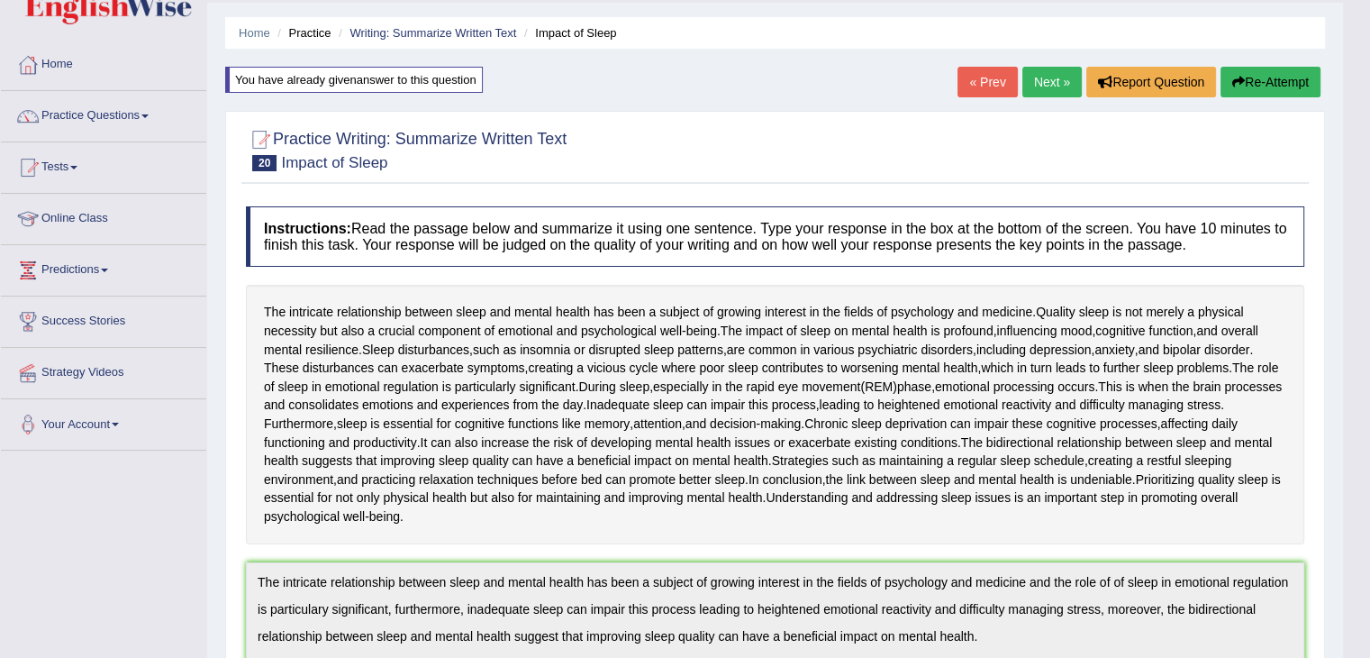
scroll to position [0, 0]
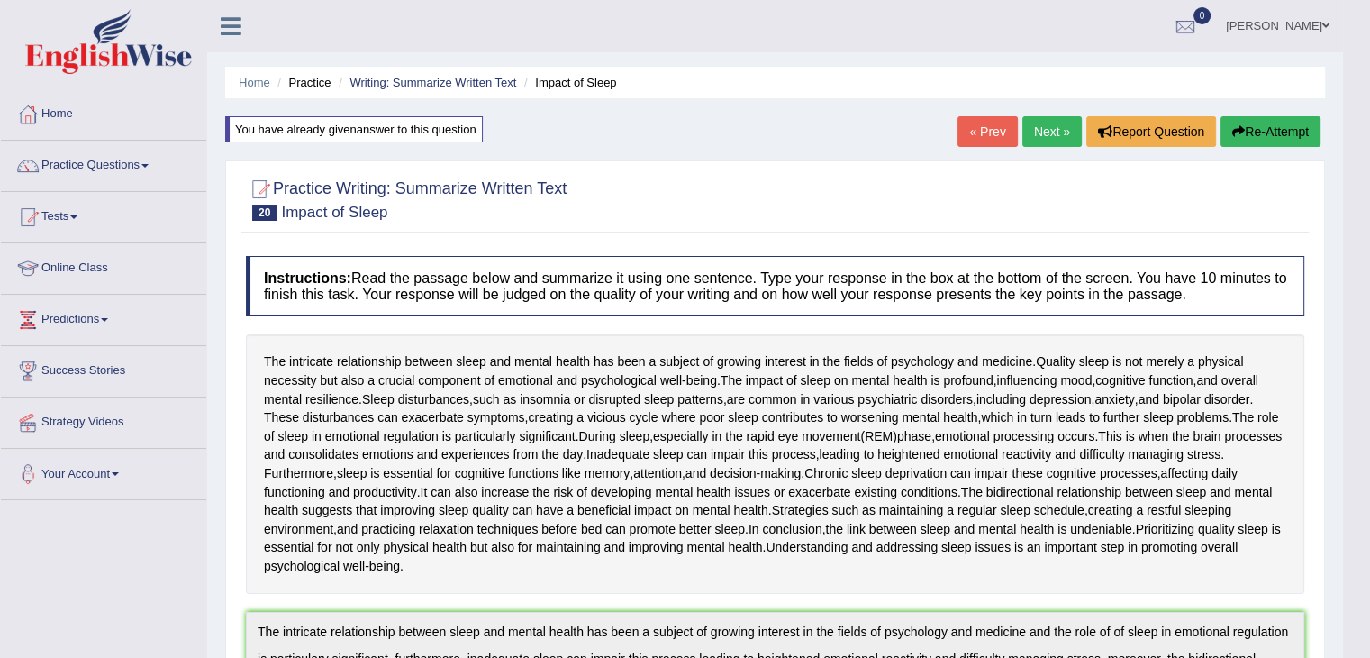
click at [1279, 130] on button "Re-Attempt" at bounding box center [1271, 131] width 100 height 31
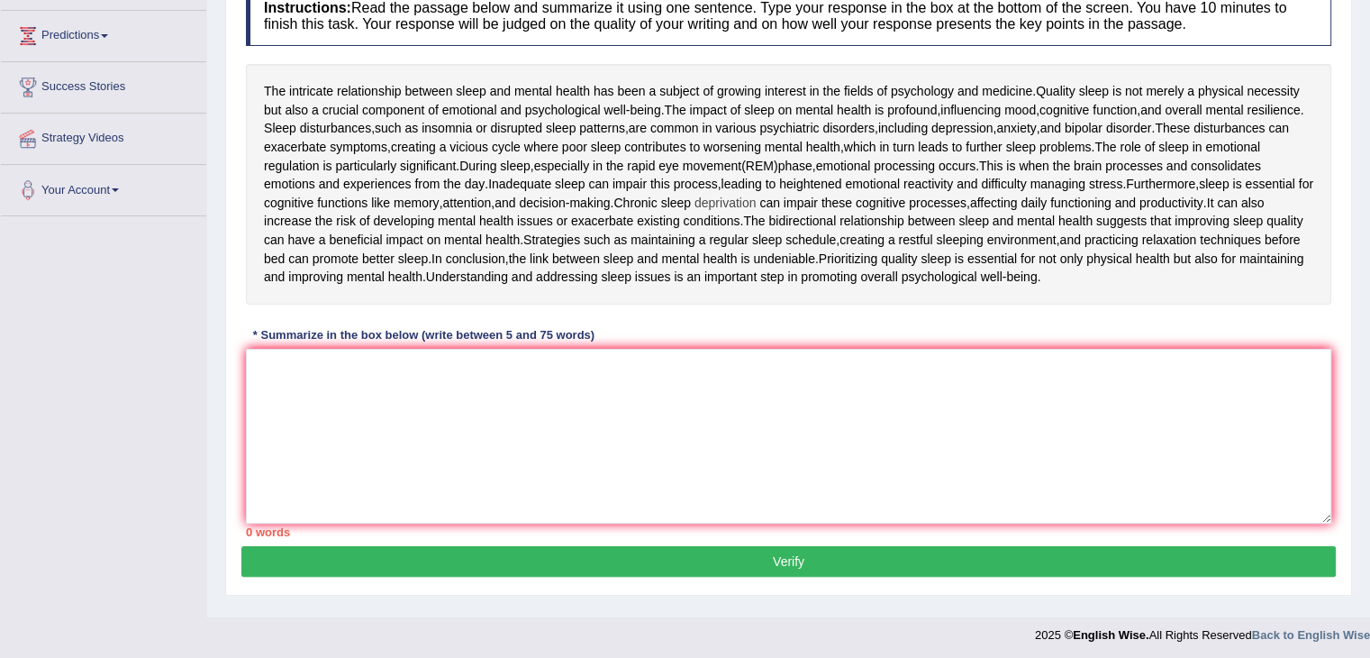
scroll to position [288, 0]
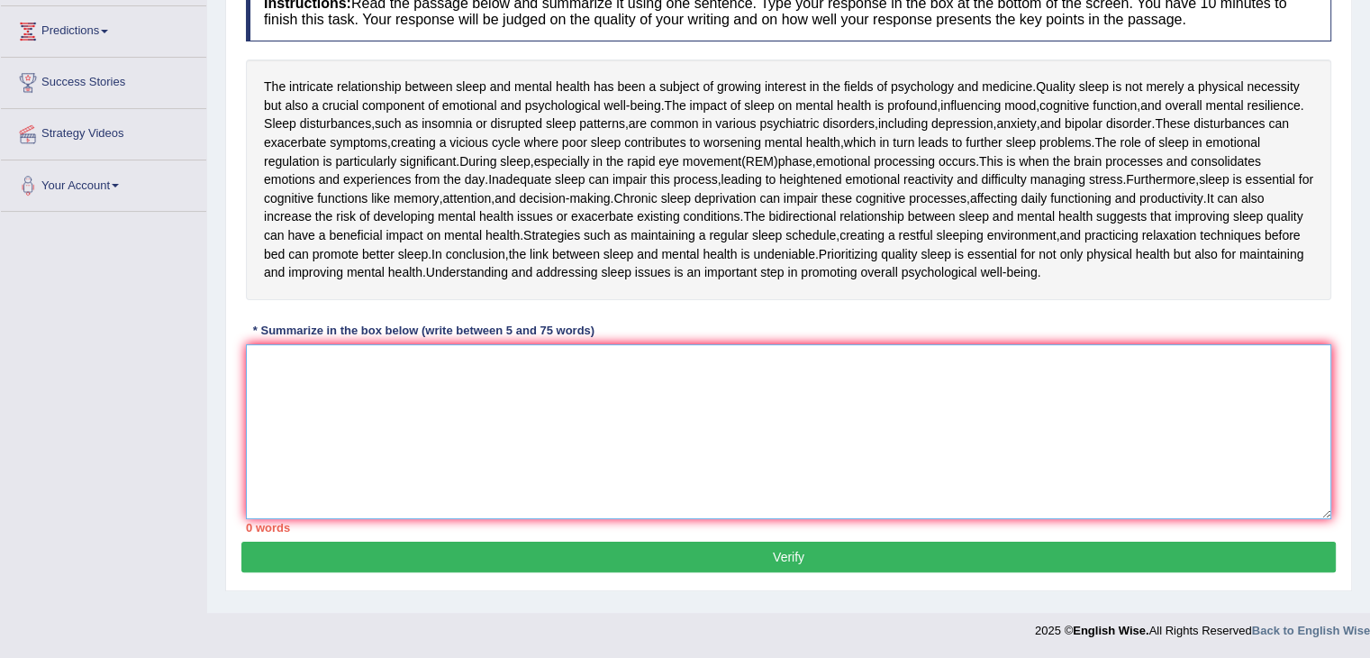
click at [530, 390] on textarea at bounding box center [789, 431] width 1086 height 175
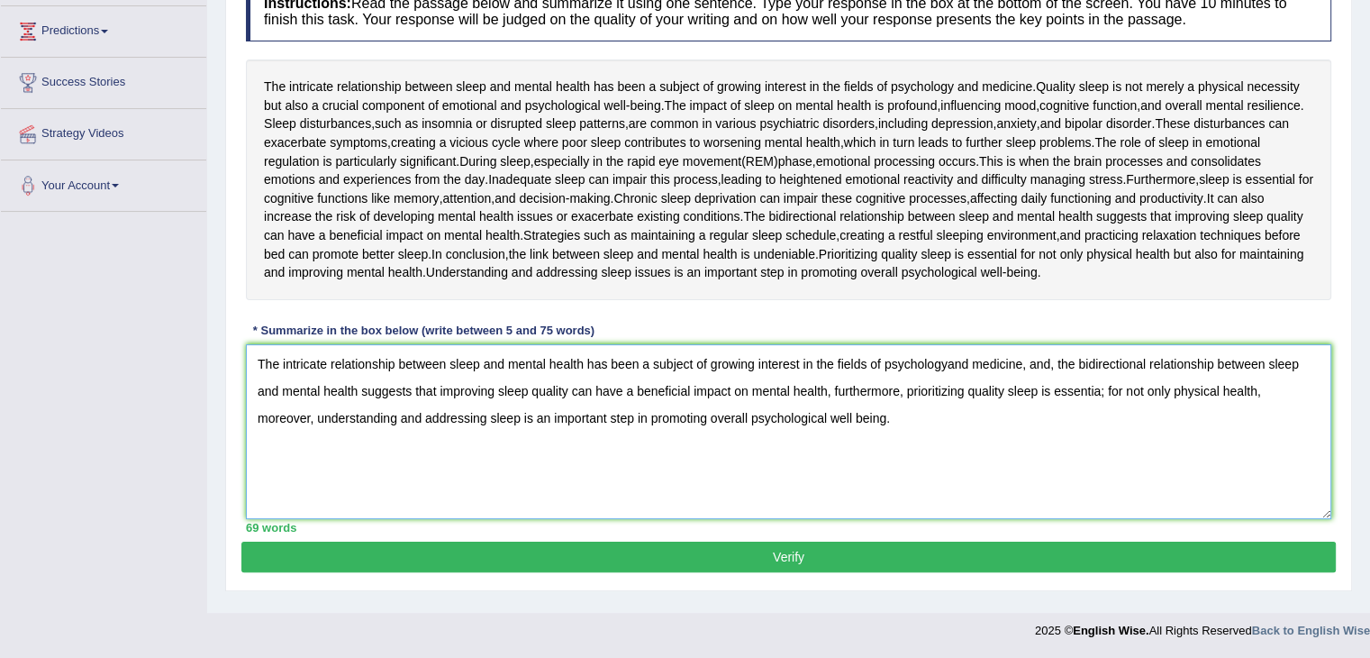
type textarea "The intricate relationship between sleep and mental health has been a subject o…"
click at [622, 554] on button "Verify" at bounding box center [788, 556] width 1095 height 31
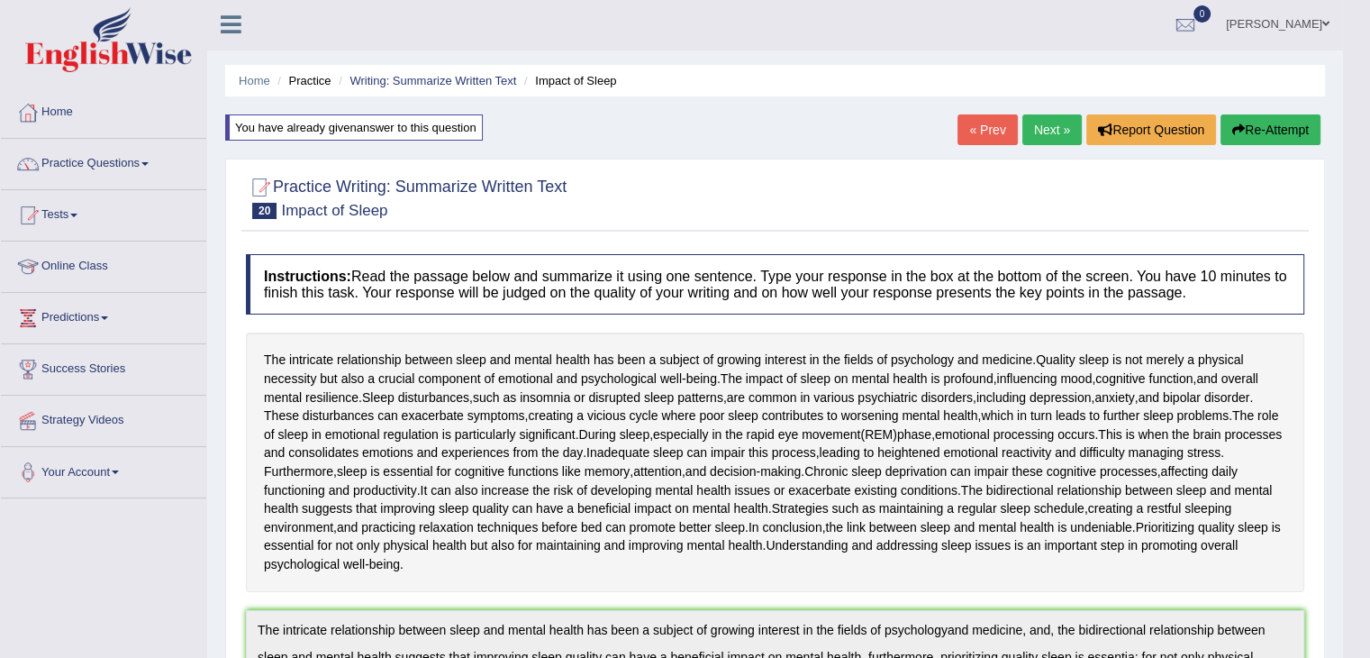
scroll to position [0, 0]
